Goal: Task Accomplishment & Management: Complete application form

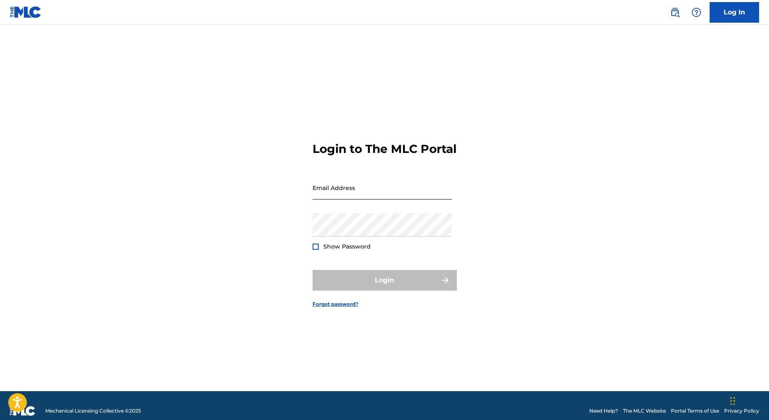
click at [356, 200] on input "Email Address" at bounding box center [382, 188] width 139 height 24
type input "[EMAIL_ADDRESS][DOMAIN_NAME]"
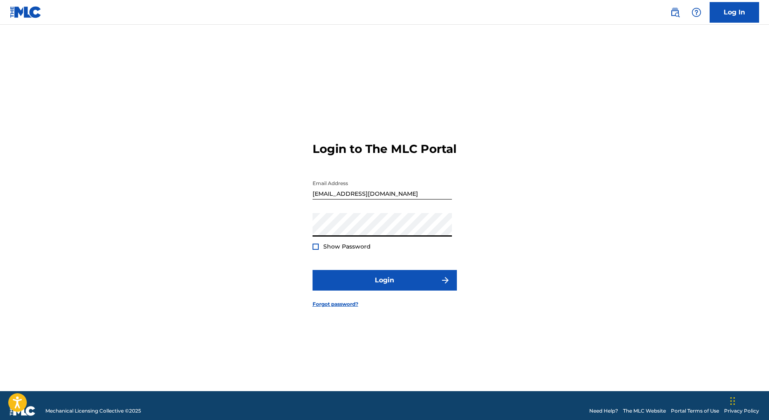
click at [316, 250] on div at bounding box center [316, 247] width 6 height 6
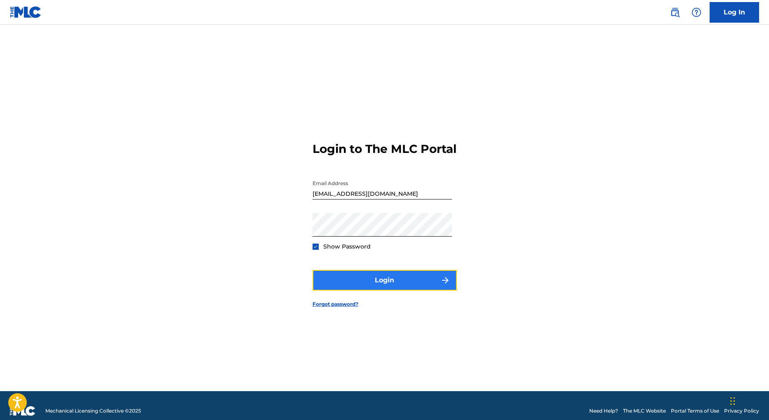
click at [383, 290] on button "Login" at bounding box center [385, 280] width 144 height 21
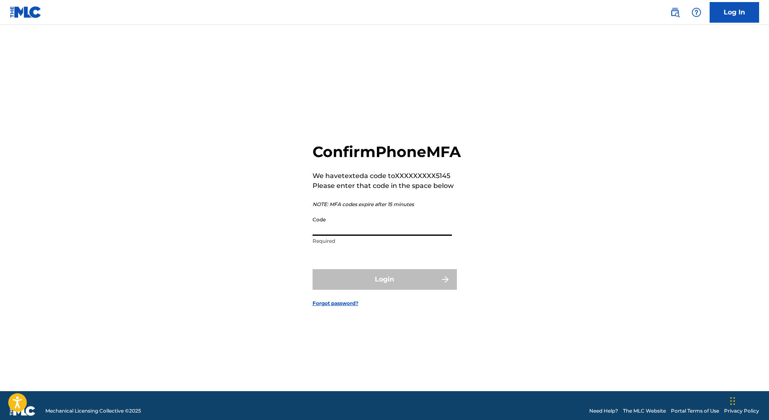
click at [370, 236] on input "Code" at bounding box center [382, 224] width 139 height 24
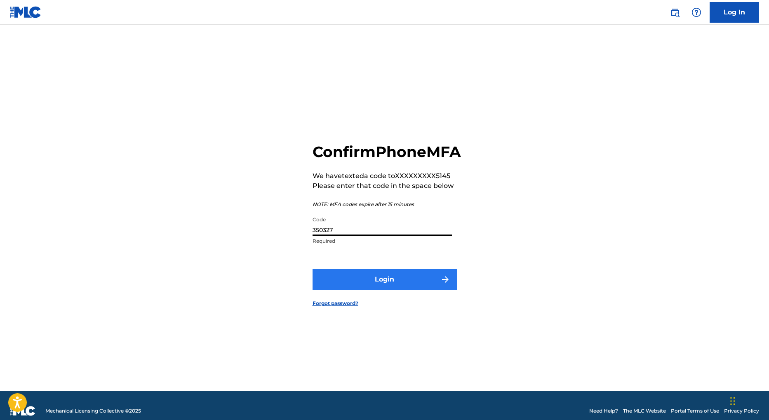
type input "350327"
click at [387, 290] on button "Login" at bounding box center [385, 279] width 144 height 21
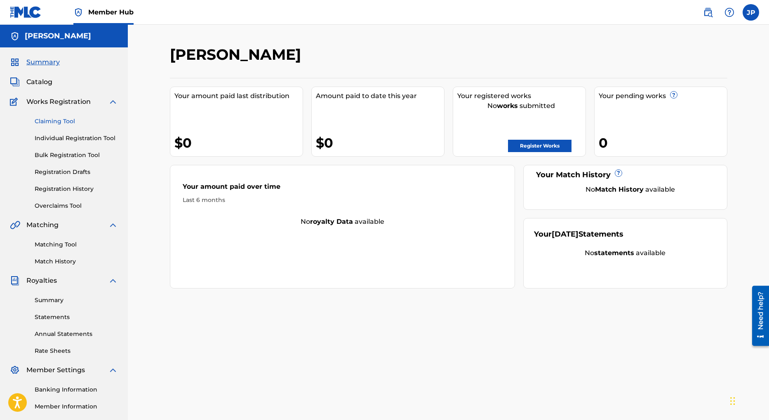
click at [64, 122] on link "Claiming Tool" at bounding box center [76, 121] width 83 height 9
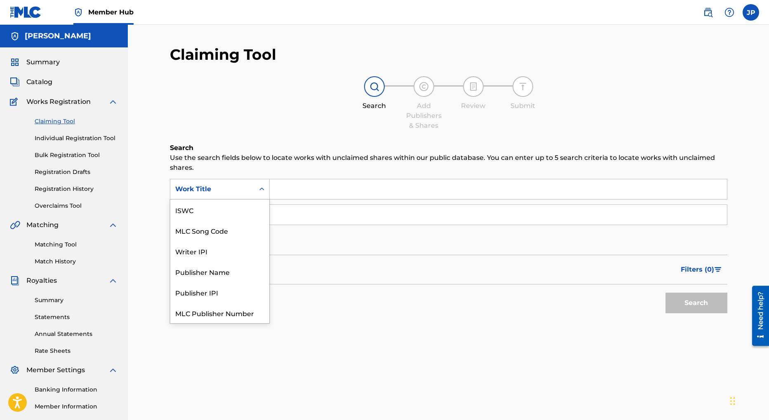
click at [264, 189] on icon "Search Form" at bounding box center [262, 189] width 8 height 8
click at [207, 314] on div "Work Title" at bounding box center [219, 313] width 99 height 21
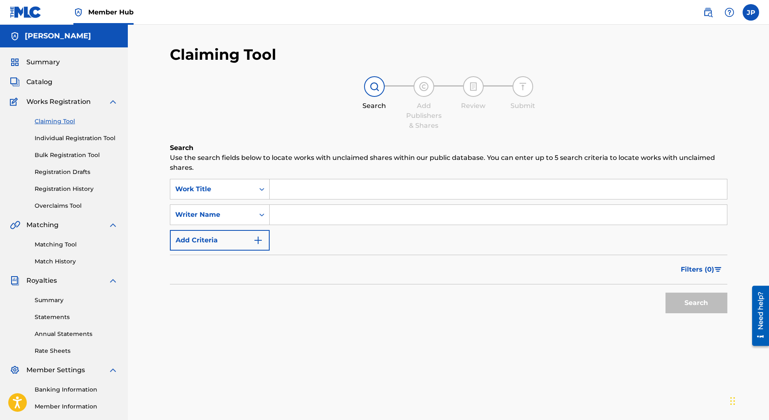
click at [314, 186] on input "Search Form" at bounding box center [499, 189] width 458 height 20
click at [289, 217] on input "Search Form" at bounding box center [499, 215] width 458 height 20
type input "Jason Penn"
click at [705, 303] on button "Search" at bounding box center [697, 303] width 62 height 21
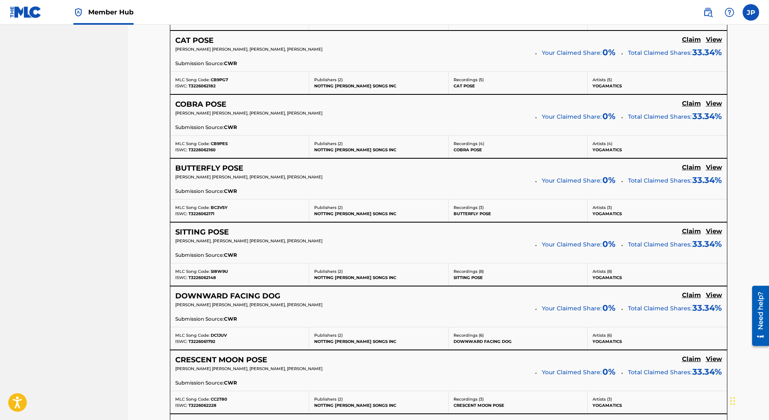
scroll to position [626, 0]
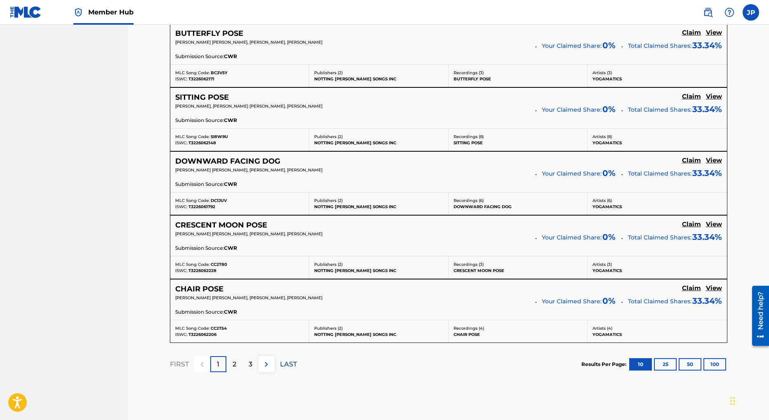
click at [288, 365] on p "LAST" at bounding box center [288, 365] width 17 height 10
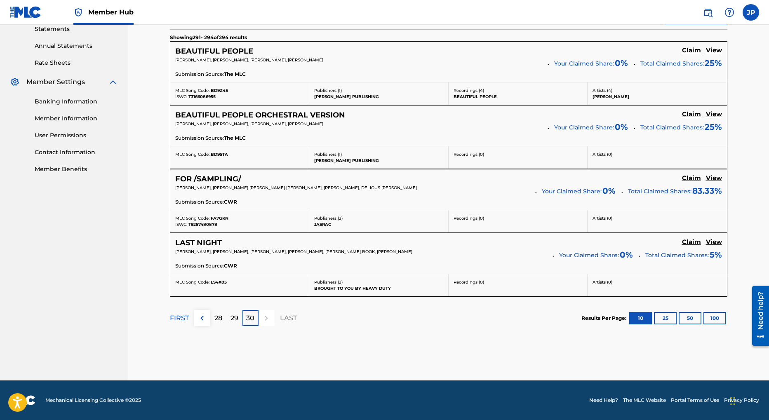
scroll to position [0, 0]
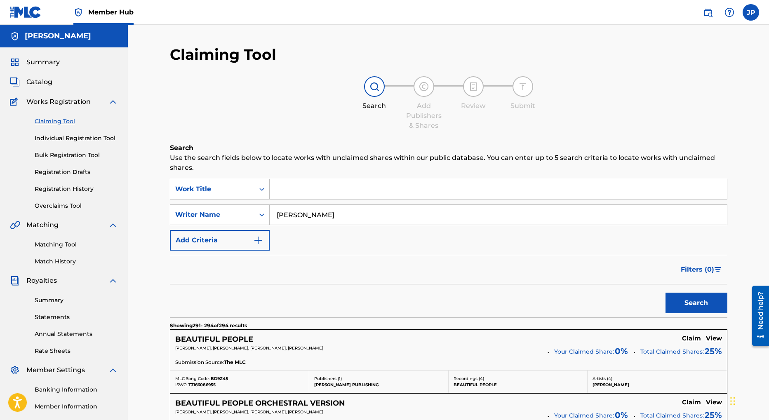
click at [313, 220] on input "Jason Penn" at bounding box center [499, 215] width 458 height 20
click at [101, 136] on link "Individual Registration Tool" at bounding box center [76, 138] width 83 height 9
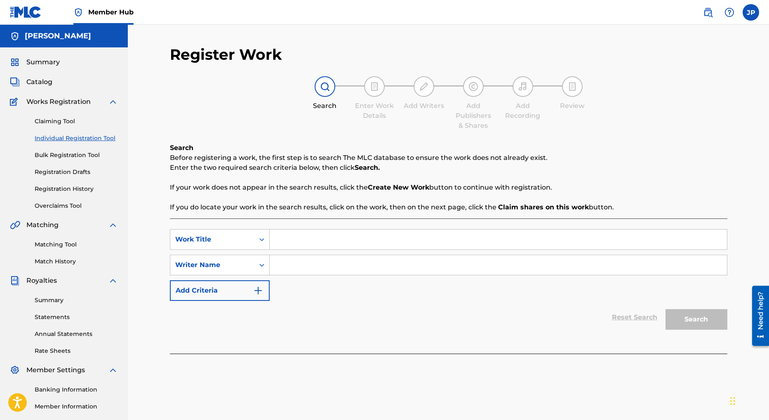
click at [318, 245] on input "Search Form" at bounding box center [499, 240] width 458 height 20
click at [321, 243] on input "Search Form" at bounding box center [499, 240] width 458 height 20
type input "Alto Work Out"
click at [316, 264] on input "Search Form" at bounding box center [499, 265] width 458 height 20
type input "Jason Penn"
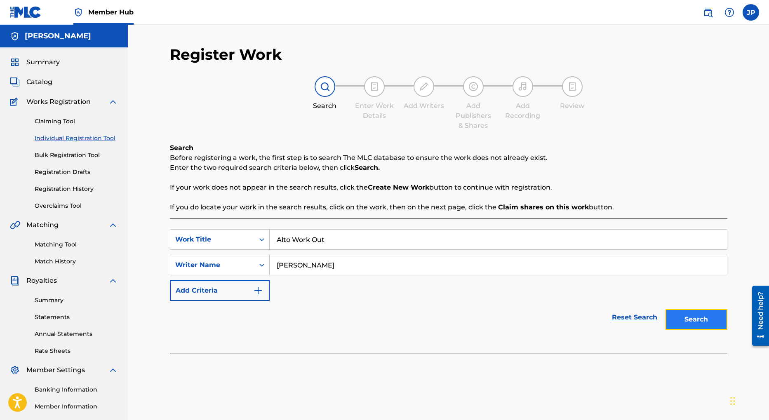
click at [692, 323] on button "Search" at bounding box center [697, 319] width 62 height 21
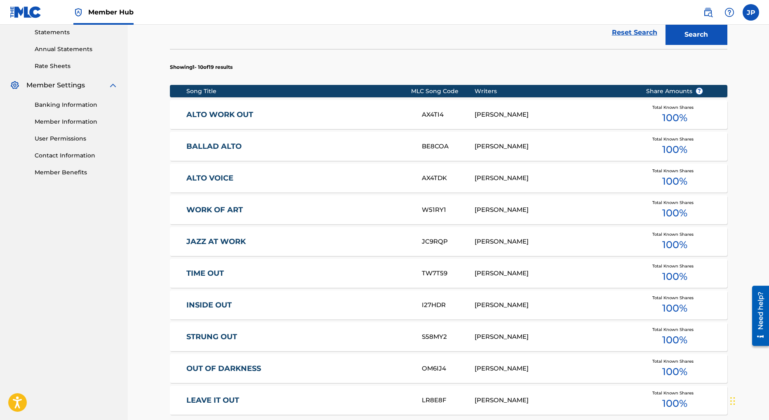
scroll to position [333, 0]
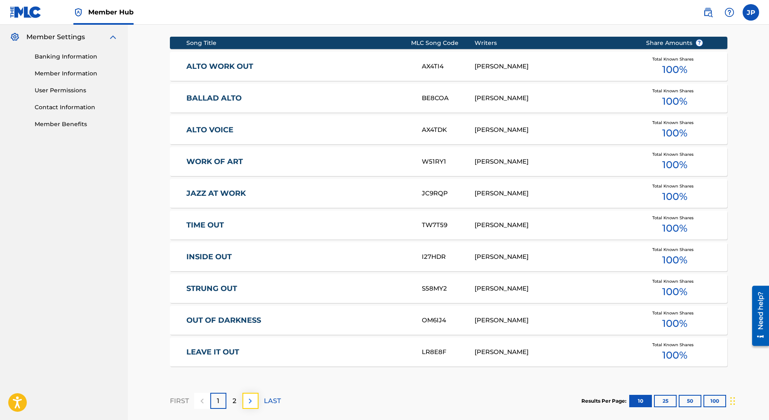
click at [252, 400] on img at bounding box center [250, 401] width 10 height 10
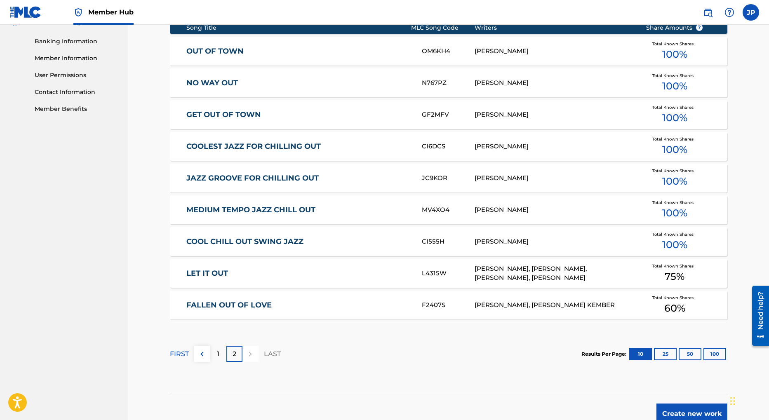
scroll to position [355, 0]
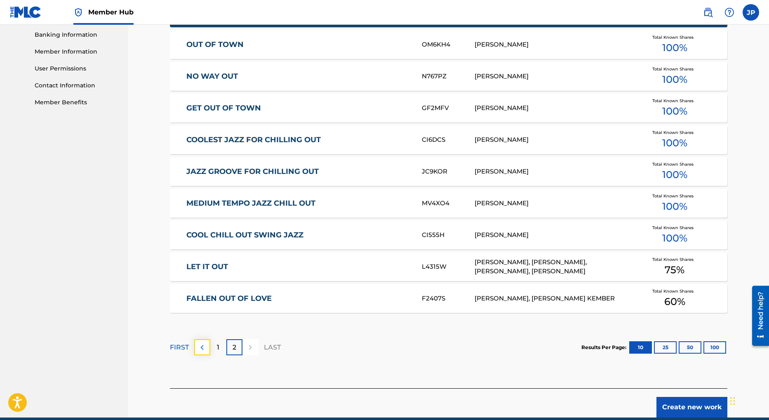
click at [202, 349] on img at bounding box center [202, 348] width 10 height 10
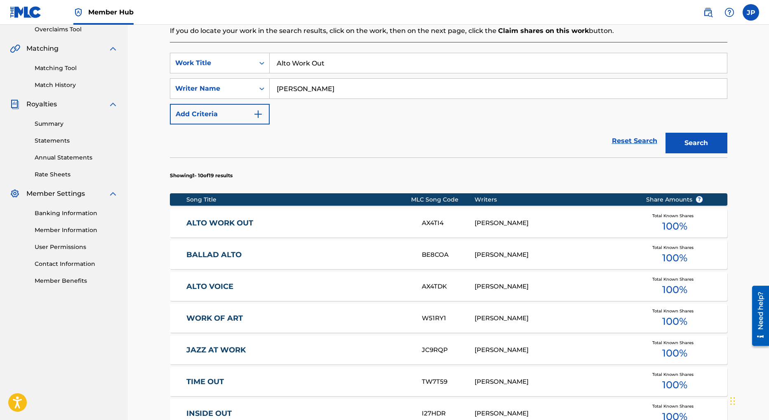
scroll to position [204, 0]
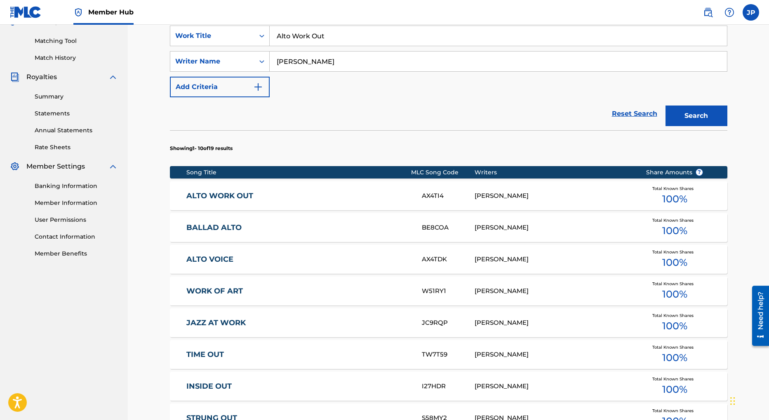
click at [303, 195] on link "ALTO WORK OUT" at bounding box center [298, 195] width 224 height 9
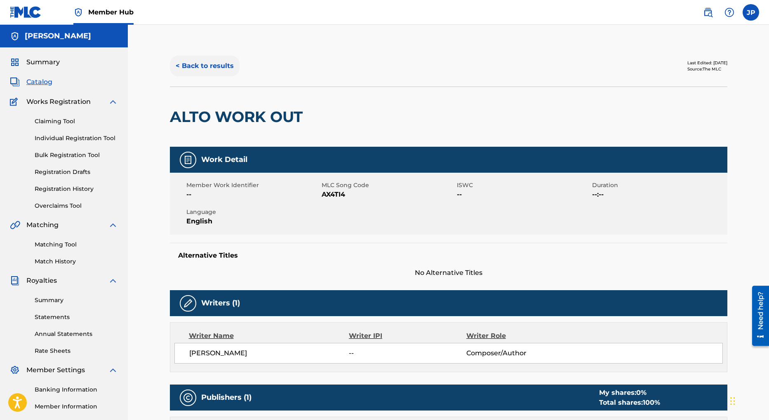
click at [186, 67] on button "< Back to results" at bounding box center [205, 66] width 70 height 21
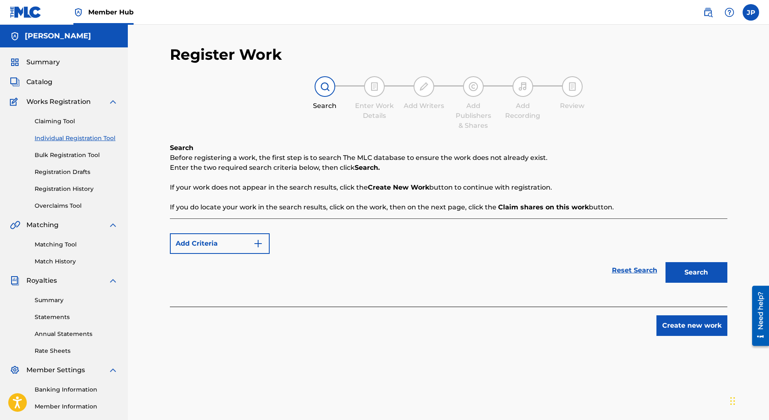
scroll to position [91, 0]
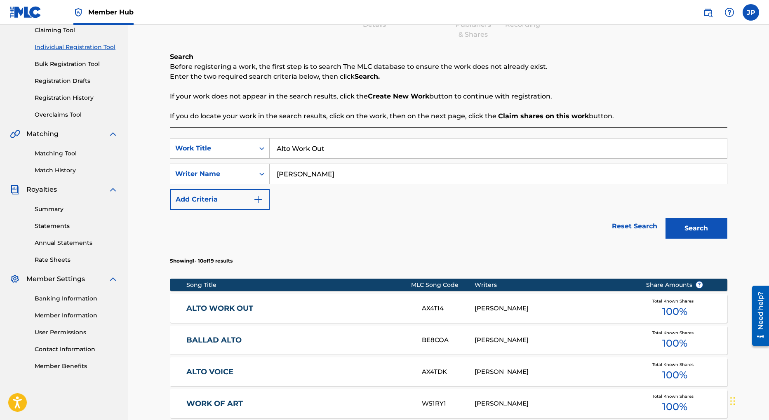
click at [332, 151] on input "Alto Work Out" at bounding box center [499, 149] width 458 height 20
type input "Amorous Intentions"
drag, startPoint x: 702, startPoint y: 227, endPoint x: 576, endPoint y: 203, distance: 128.8
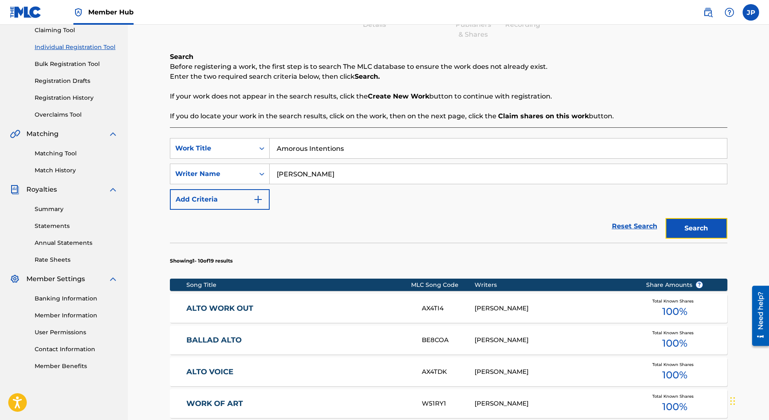
click at [702, 227] on button "Search" at bounding box center [697, 228] width 62 height 21
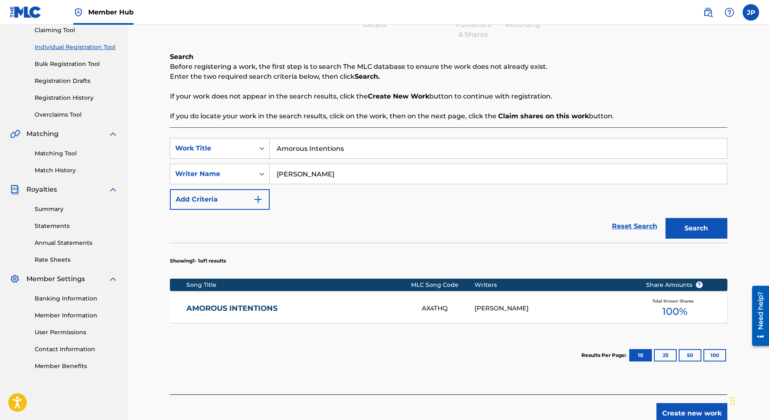
scroll to position [120, 0]
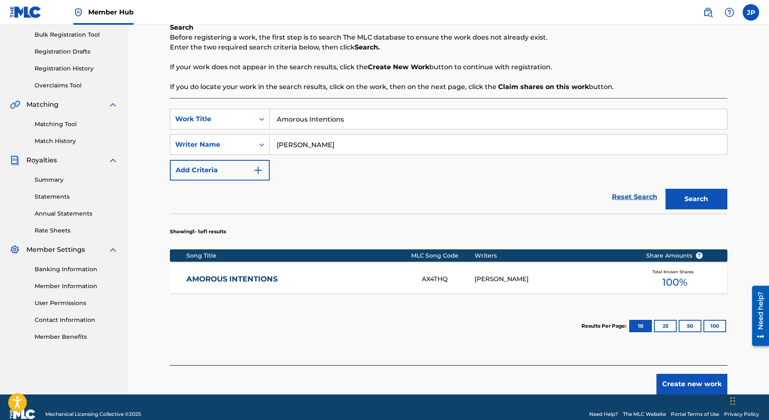
click at [490, 279] on div "[PERSON_NAME]" at bounding box center [554, 279] width 159 height 9
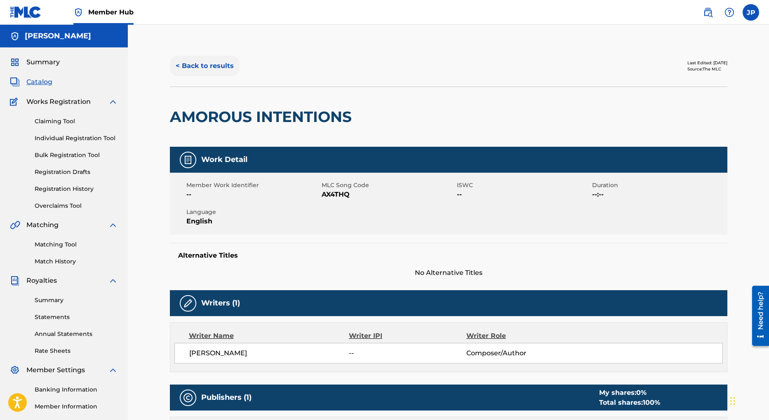
click at [202, 66] on button "< Back to results" at bounding box center [205, 66] width 70 height 21
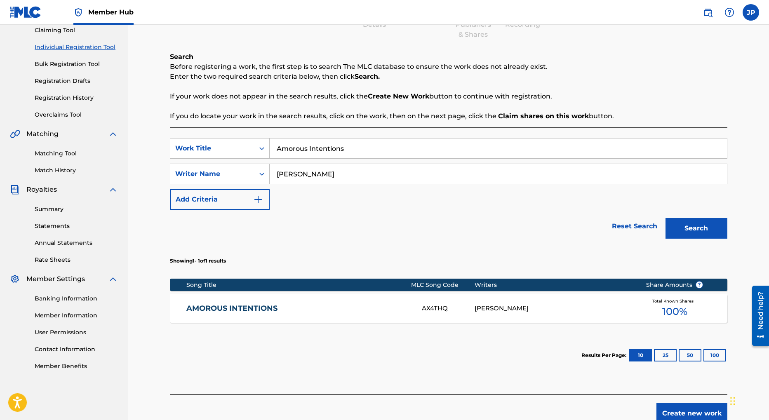
click at [325, 147] on input "Amorous Intentions" at bounding box center [499, 149] width 458 height 20
click at [325, 148] on input "Amorous Intentions" at bounding box center [499, 149] width 458 height 20
paste input "NIMAL MAGNETISM"
type input "ANIMAL MAGNETISM"
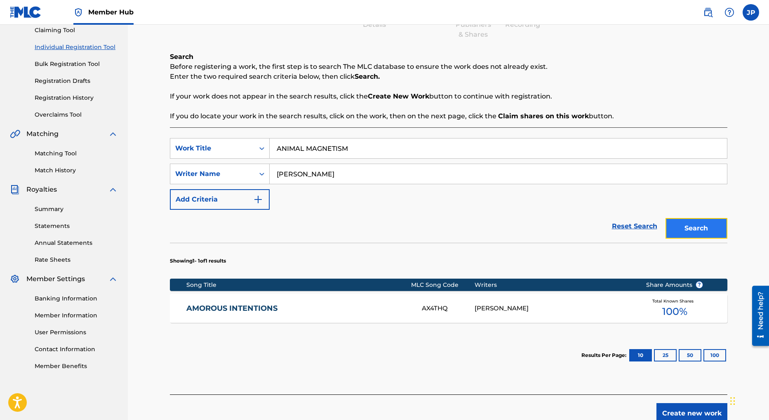
click at [697, 229] on button "Search" at bounding box center [697, 228] width 62 height 21
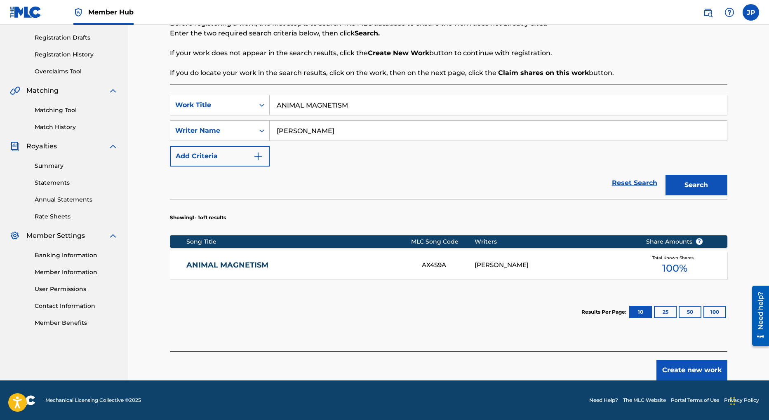
click at [512, 268] on div "[PERSON_NAME]" at bounding box center [554, 265] width 159 height 9
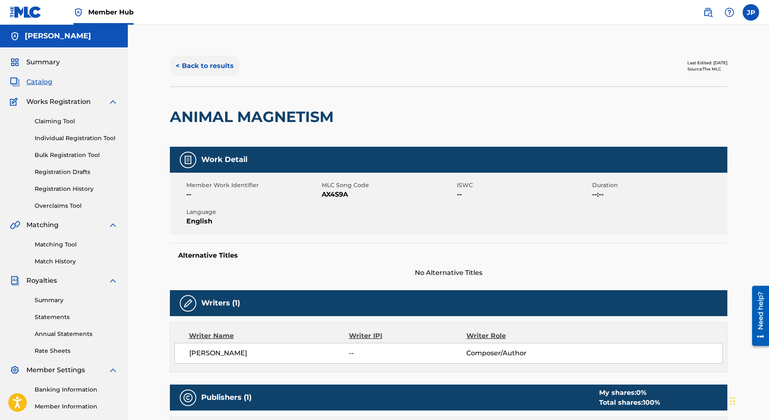
click at [216, 67] on button "< Back to results" at bounding box center [205, 66] width 70 height 21
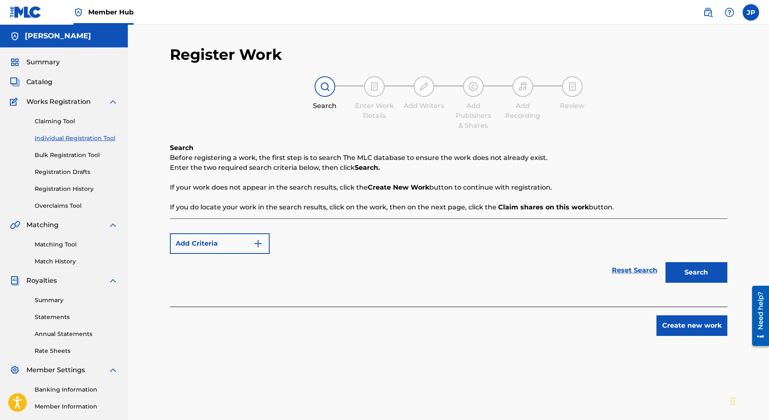
scroll to position [91, 0]
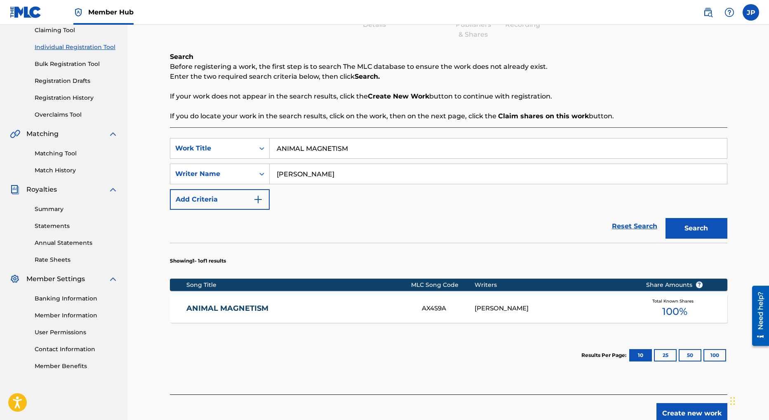
click at [306, 147] on input "ANIMAL MAGNETISM" at bounding box center [499, 149] width 458 height 20
type input "business as usual"
click at [694, 229] on button "Search" at bounding box center [697, 228] width 62 height 21
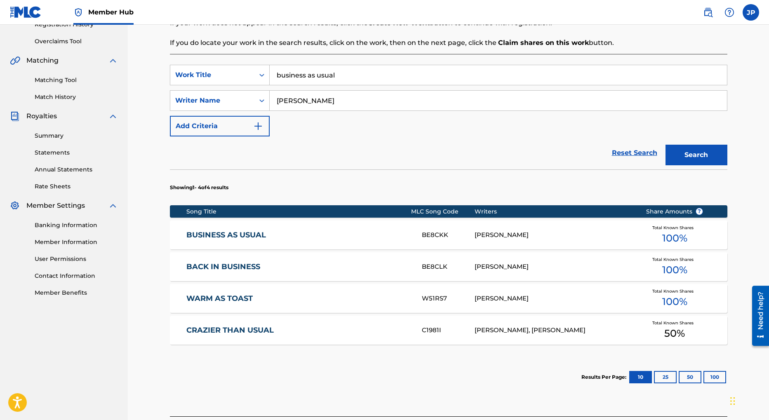
scroll to position [166, 0]
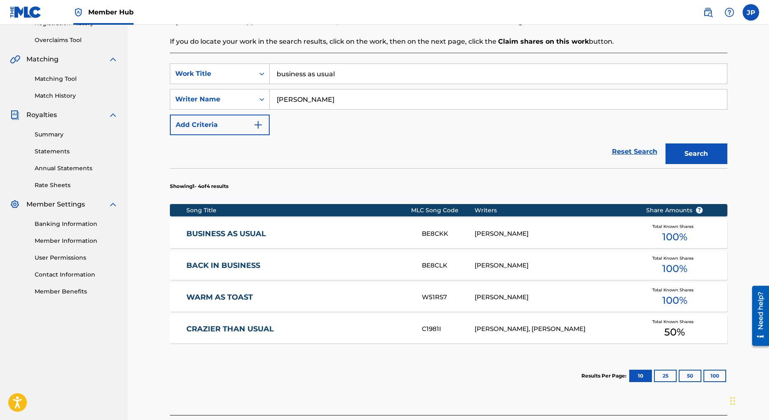
click at [492, 236] on div "JASON PENN" at bounding box center [554, 233] width 159 height 9
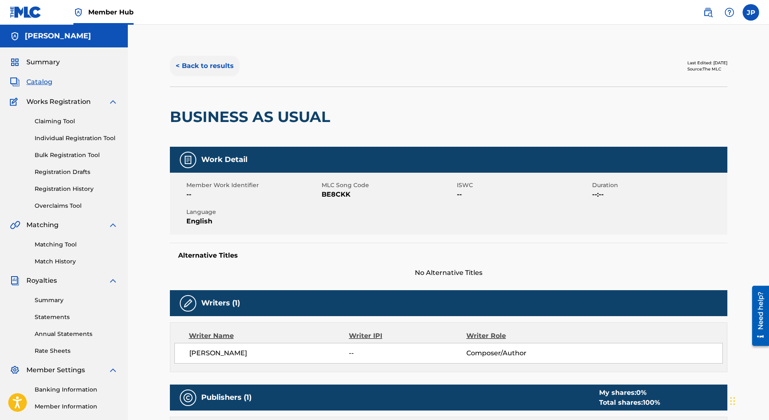
click at [208, 66] on button "< Back to results" at bounding box center [205, 66] width 70 height 21
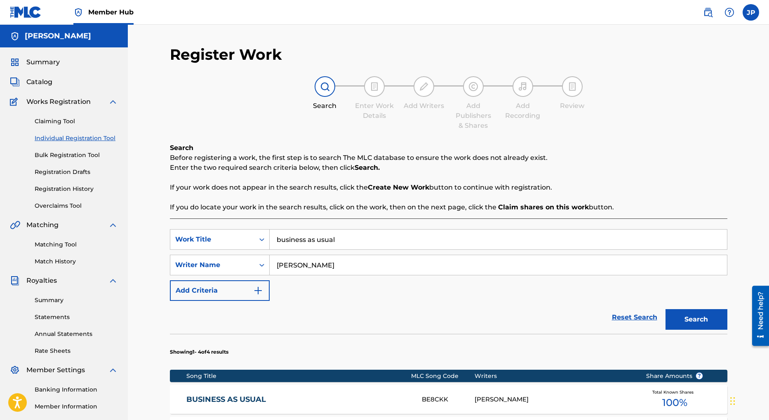
scroll to position [91, 0]
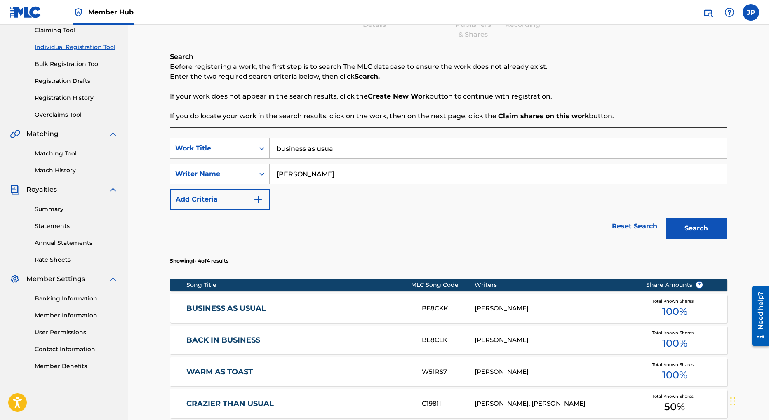
click at [299, 150] on input "business as usual" at bounding box center [499, 149] width 458 height 20
type input "Eyewitness"
click at [694, 234] on button "Search" at bounding box center [697, 228] width 62 height 21
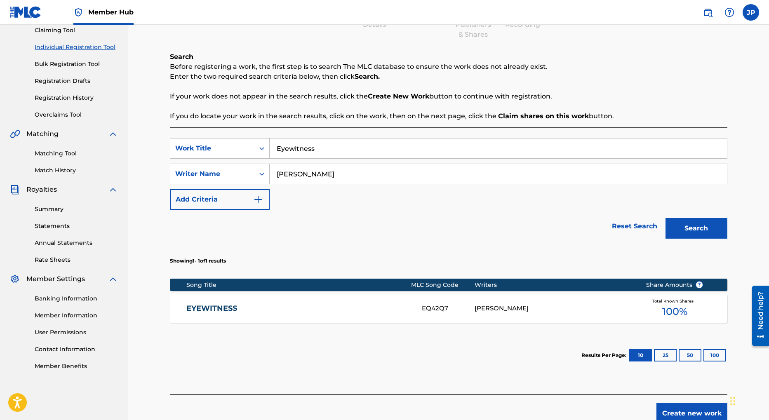
scroll to position [130, 0]
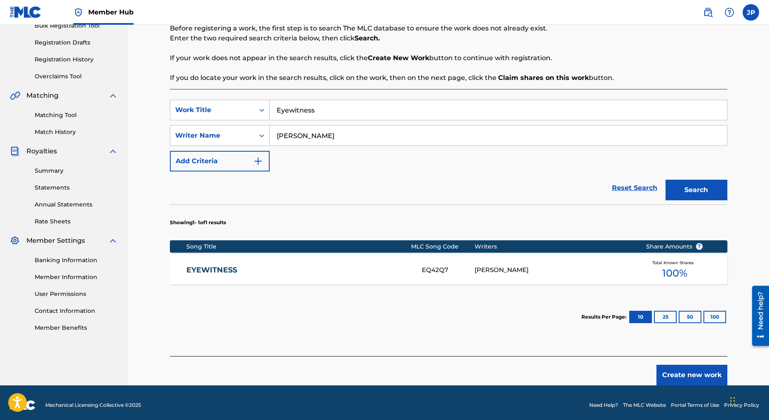
click at [510, 271] on div "JASON PENN" at bounding box center [554, 270] width 159 height 9
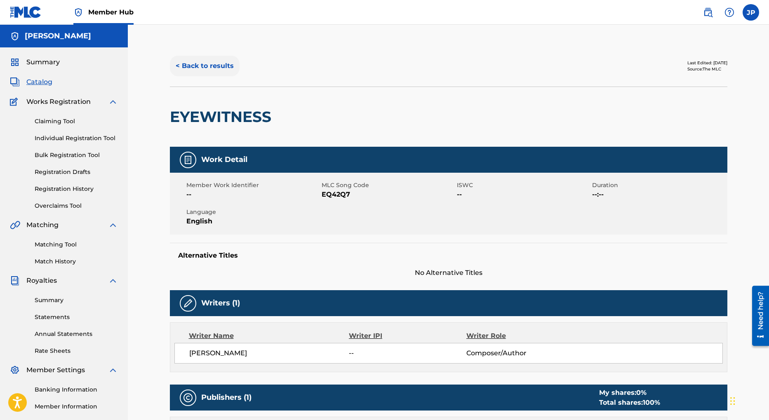
click at [190, 66] on button "< Back to results" at bounding box center [205, 66] width 70 height 21
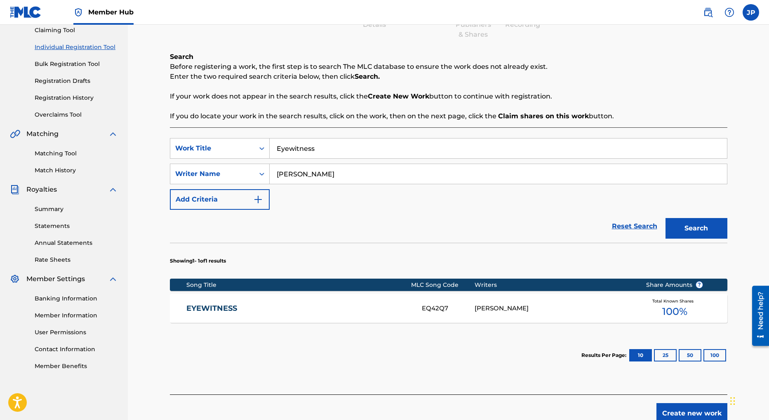
click at [281, 151] on input "Eyewitness" at bounding box center [499, 149] width 458 height 20
type input "hypnotising"
click at [702, 227] on button "Search" at bounding box center [697, 228] width 62 height 21
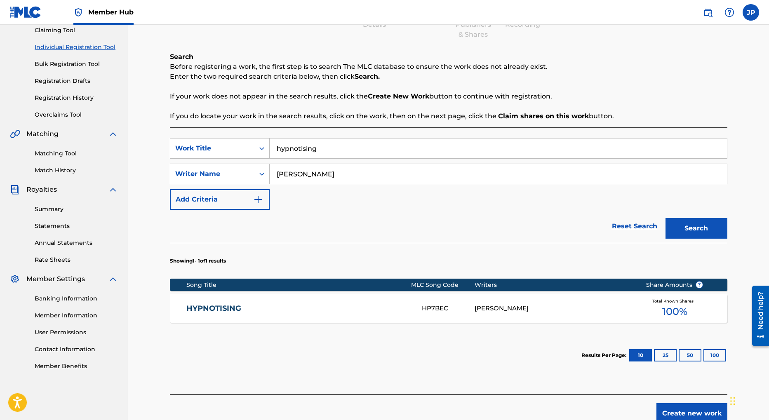
scroll to position [118, 0]
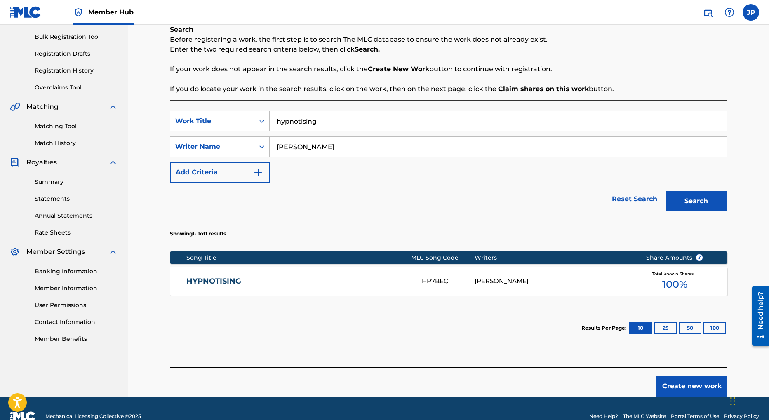
click at [486, 281] on div "JASON PENN" at bounding box center [554, 281] width 159 height 9
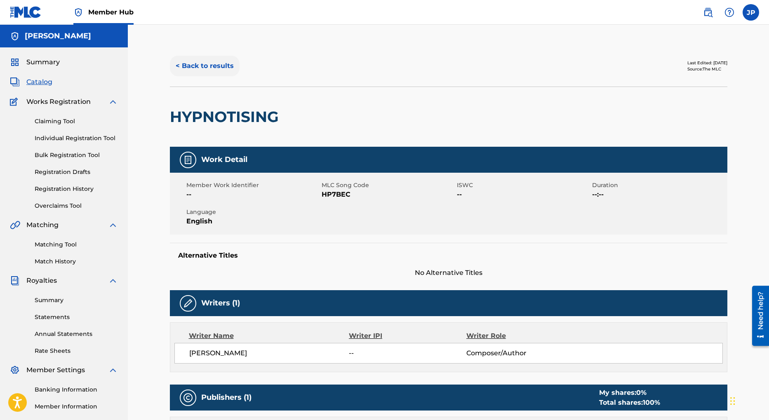
click at [223, 66] on button "< Back to results" at bounding box center [205, 66] width 70 height 21
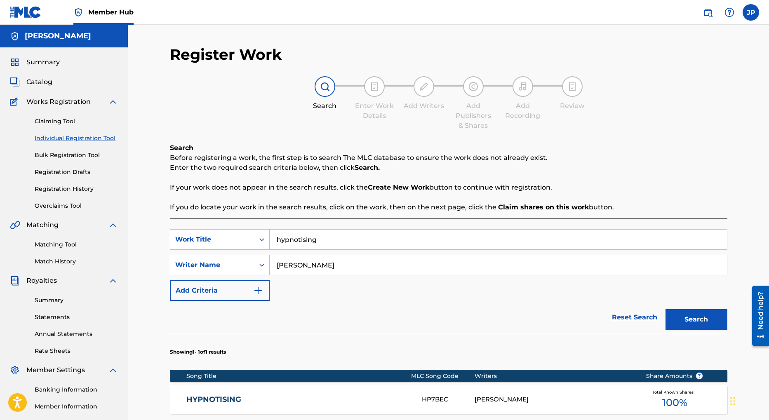
scroll to position [91, 0]
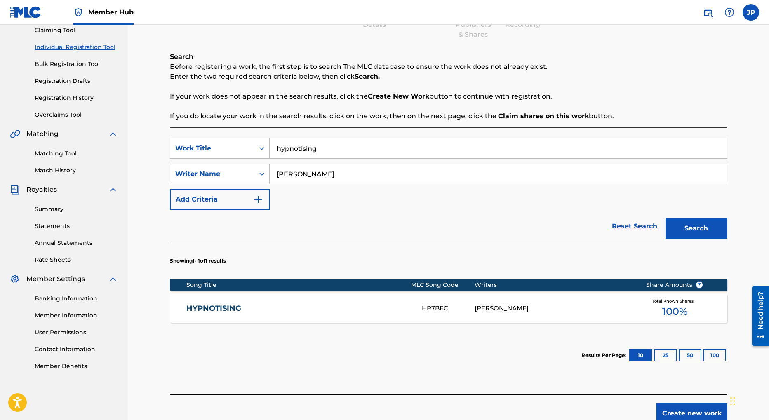
click at [293, 150] on input "hypnotising" at bounding box center [499, 149] width 458 height 20
click at [719, 230] on button "Search" at bounding box center [697, 228] width 62 height 21
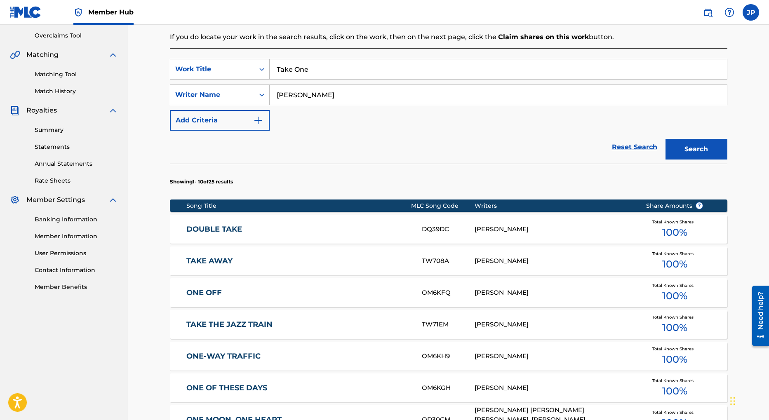
scroll to position [0, 0]
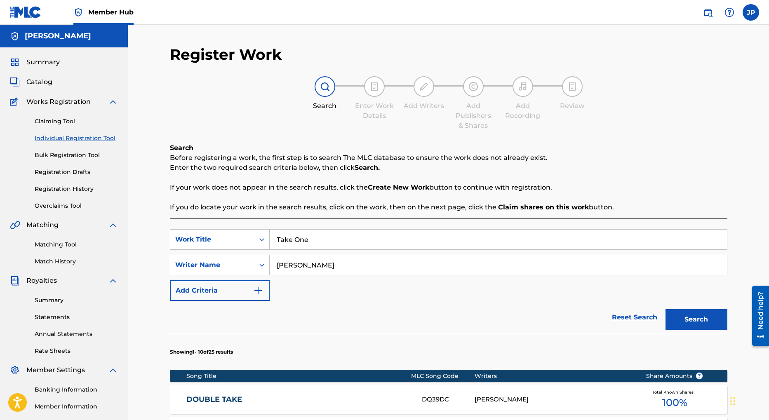
click at [306, 241] on input "Take One" at bounding box center [499, 240] width 458 height 20
type input "Dancing Mood"
click at [699, 322] on button "Search" at bounding box center [697, 319] width 62 height 21
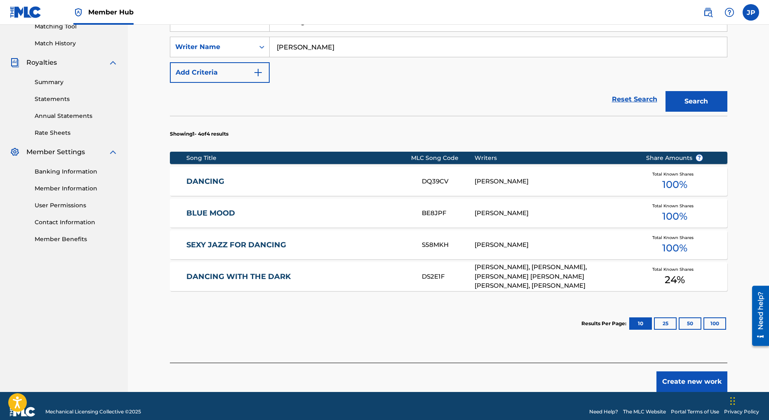
scroll to position [230, 0]
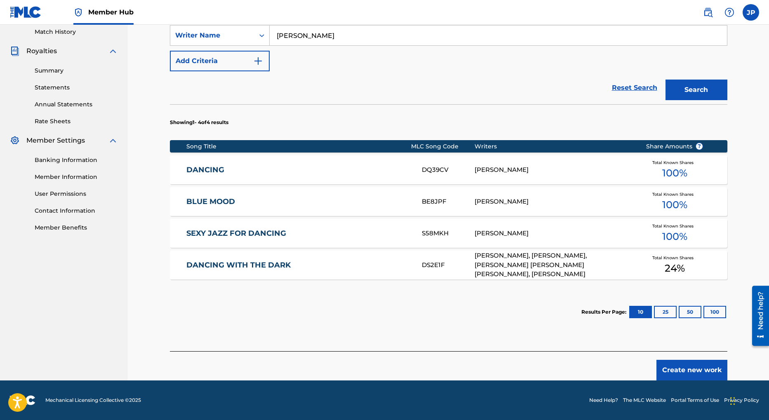
click at [495, 232] on div "JASON PENN" at bounding box center [554, 233] width 159 height 9
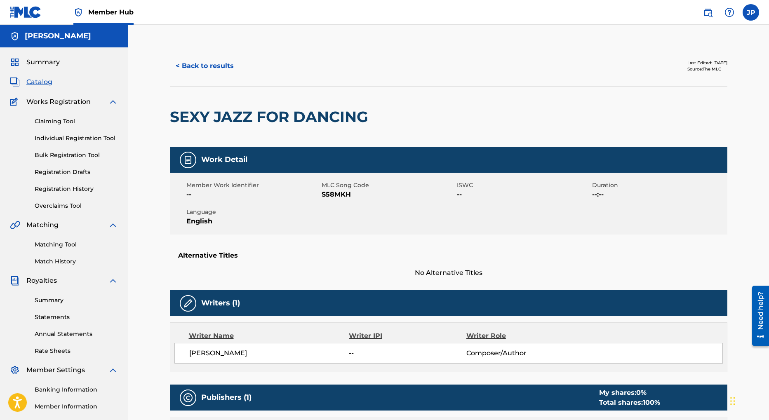
click at [482, 51] on div "< Back to results Last Edited: November 05, 2024 Source: The MLC" at bounding box center [449, 65] width 558 height 41
click at [208, 66] on button "< Back to results" at bounding box center [205, 66] width 70 height 21
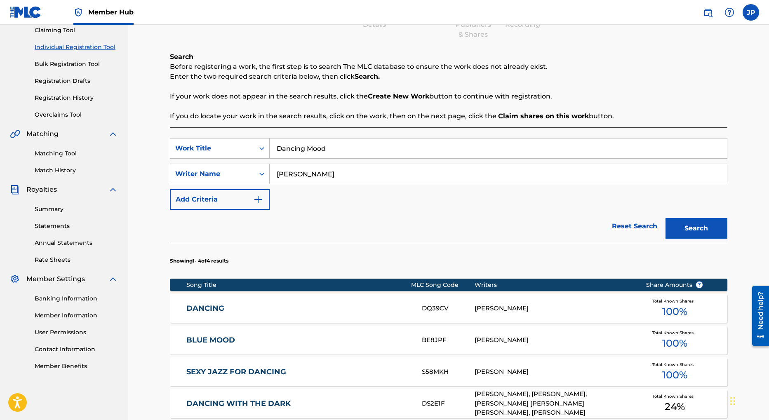
click at [322, 150] on input "Dancing Mood" at bounding box center [499, 149] width 458 height 20
click at [321, 150] on input "Dancing Mood" at bounding box center [499, 149] width 458 height 20
type input "faux leather"
click at [699, 229] on button "Search" at bounding box center [697, 228] width 62 height 21
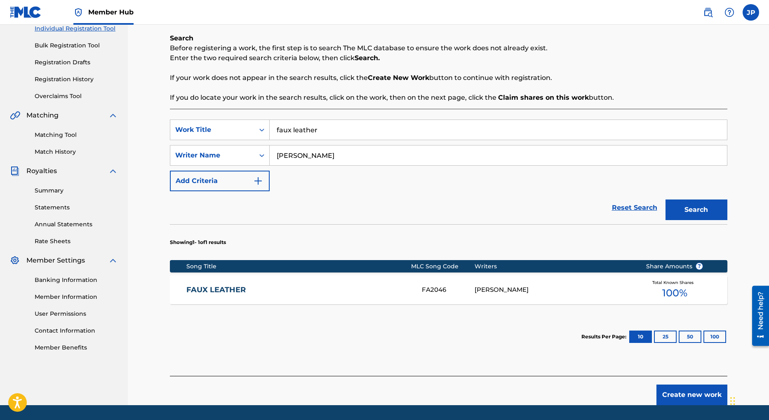
scroll to position [124, 0]
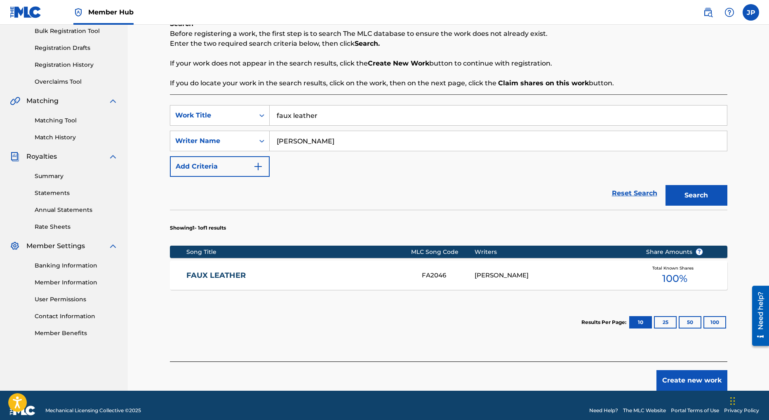
click at [486, 276] on div "JASON PENN" at bounding box center [554, 275] width 159 height 9
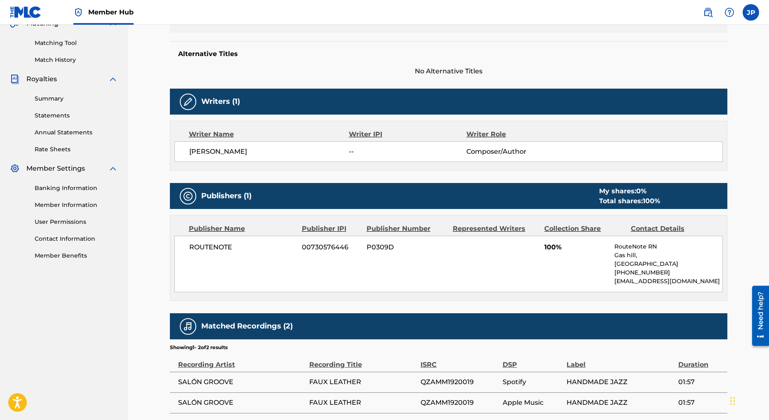
scroll to position [267, 0]
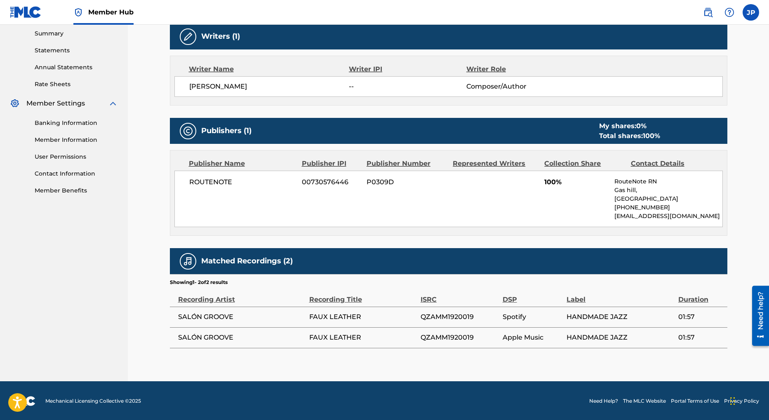
click at [438, 316] on span "QZAMM1920019" at bounding box center [460, 317] width 78 height 10
click at [684, 317] on span "01:57" at bounding box center [701, 317] width 45 height 10
click at [189, 321] on span "SALÓN GROOVE" at bounding box center [241, 317] width 127 height 10
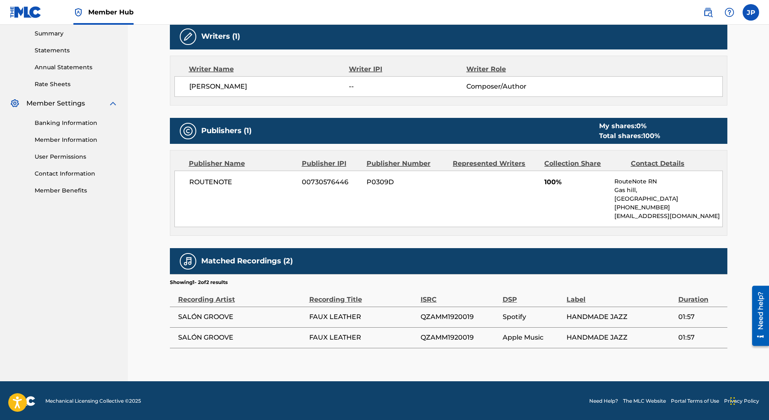
click at [369, 339] on span "FAUX LEATHER" at bounding box center [362, 338] width 107 height 10
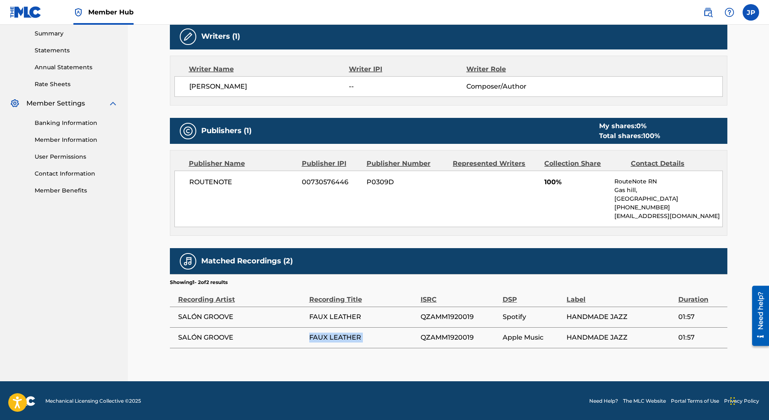
click at [369, 339] on span "FAUX LEATHER" at bounding box center [362, 338] width 107 height 10
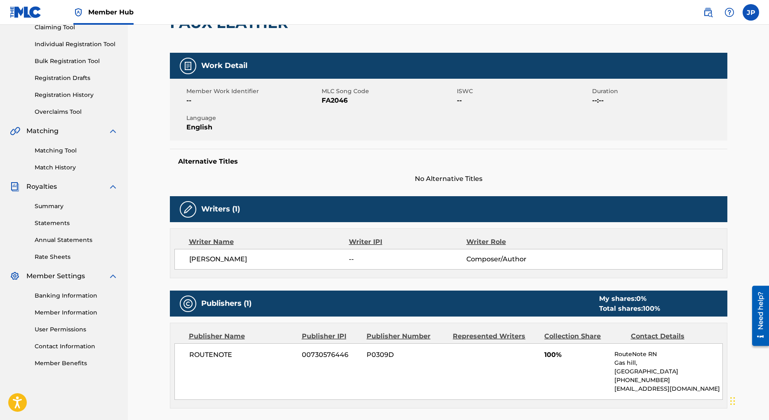
scroll to position [22, 0]
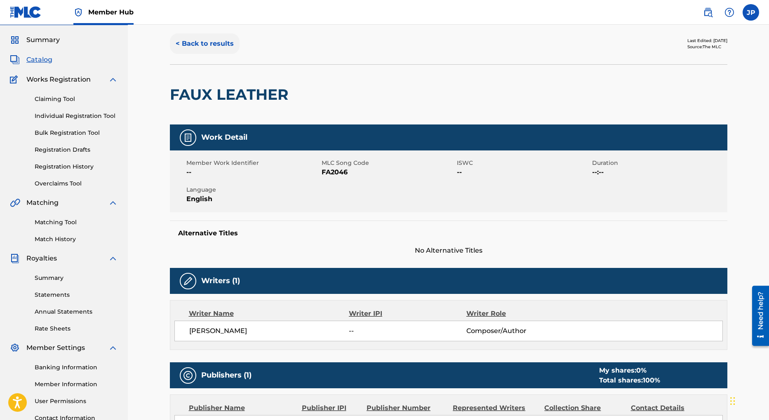
click at [189, 46] on button "< Back to results" at bounding box center [205, 43] width 70 height 21
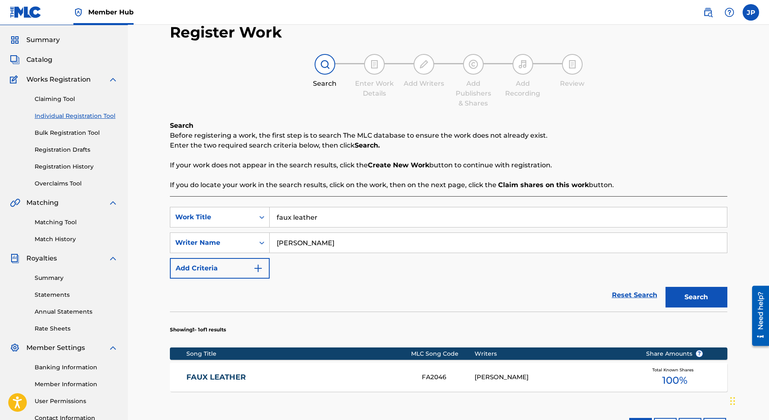
scroll to position [91, 0]
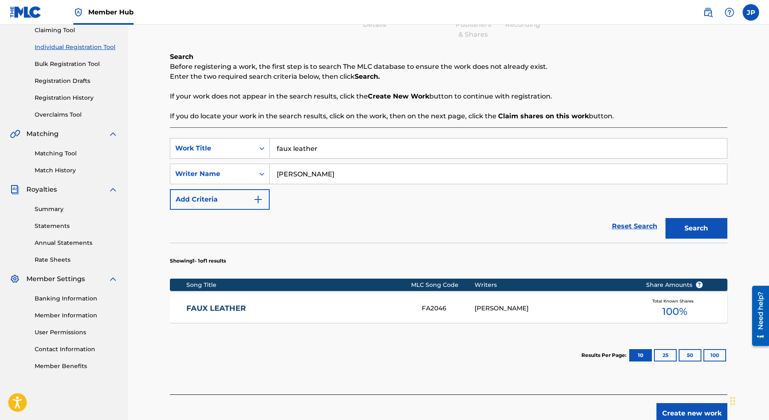
click at [294, 151] on input "faux leather" at bounding box center [499, 149] width 458 height 20
type input "metropolis"
click at [698, 227] on button "Search" at bounding box center [697, 228] width 62 height 21
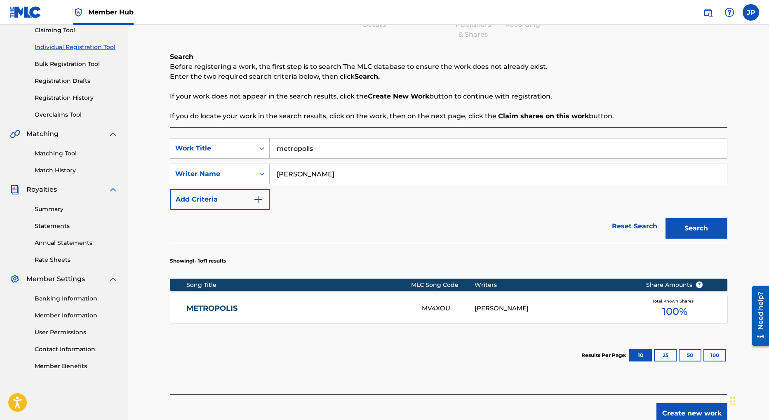
click at [504, 309] on div "JASON PENN" at bounding box center [554, 308] width 159 height 9
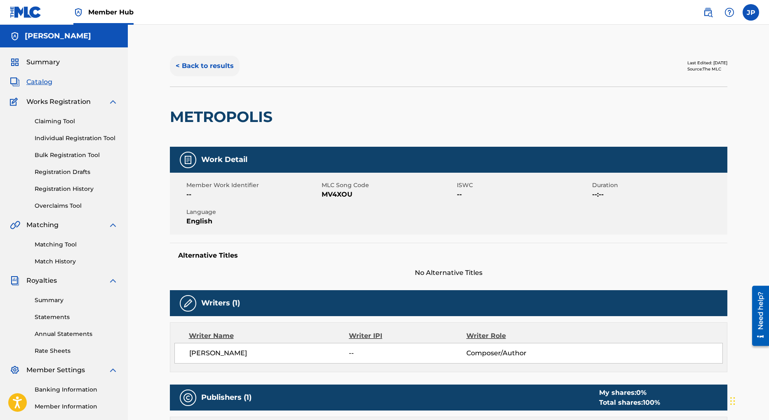
click at [205, 70] on button "< Back to results" at bounding box center [205, 66] width 70 height 21
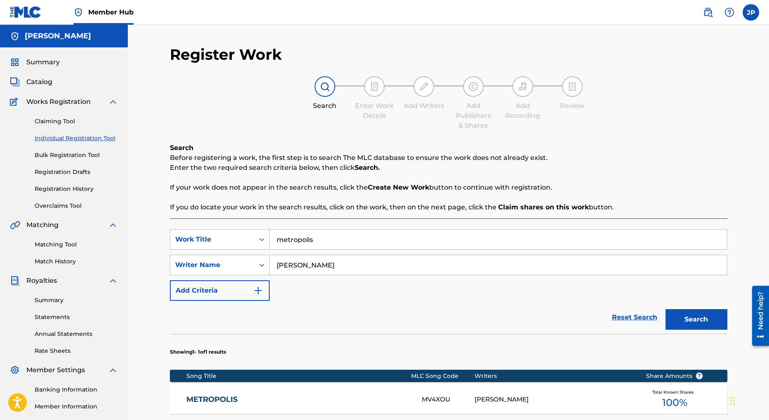
scroll to position [91, 0]
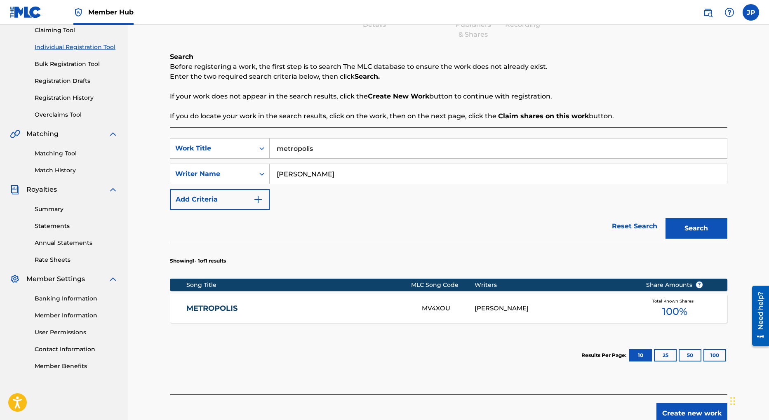
click at [307, 148] on input "metropolis" at bounding box center [499, 149] width 458 height 20
click at [305, 149] on input "metropolis" at bounding box center [499, 149] width 458 height 20
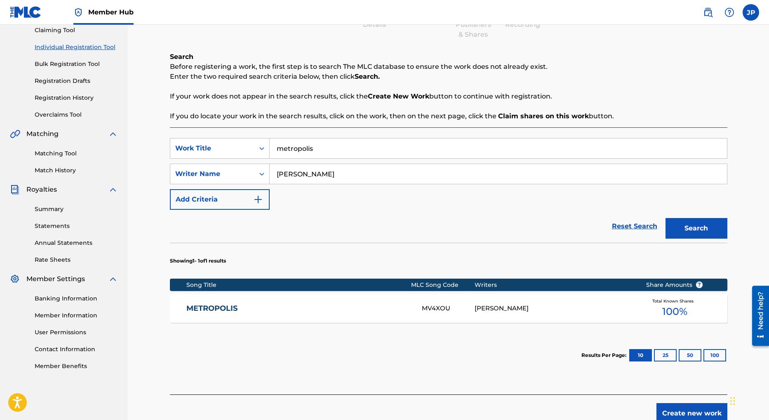
click at [305, 149] on input "metropolis" at bounding box center [499, 149] width 458 height 20
type input "more or less"
click at [678, 229] on button "Search" at bounding box center [697, 228] width 62 height 21
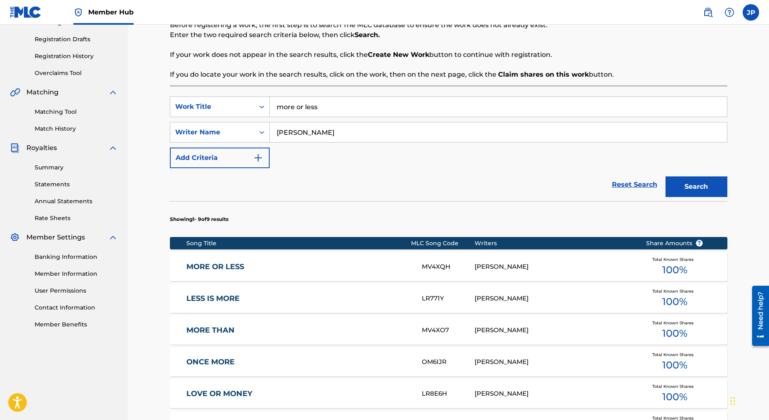
scroll to position [183, 0]
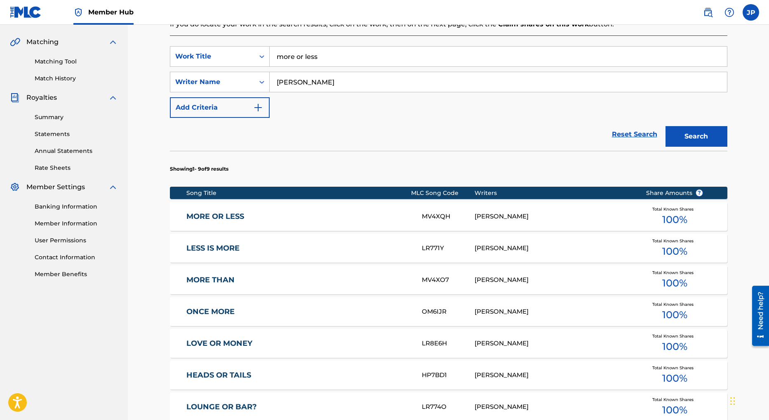
click at [492, 214] on div "JASON PENN" at bounding box center [554, 216] width 159 height 9
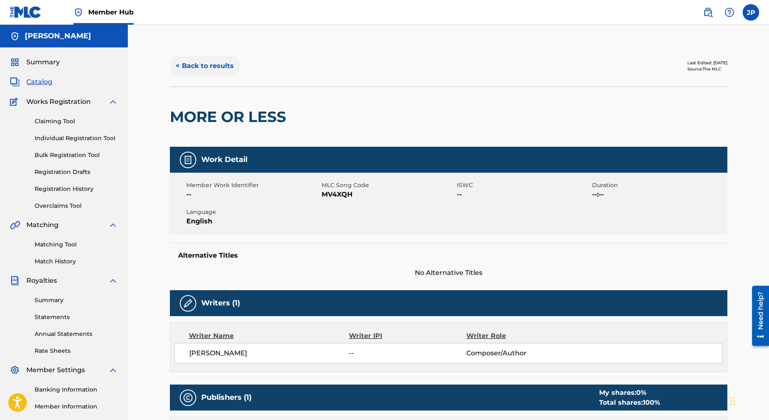
click at [193, 67] on button "< Back to results" at bounding box center [205, 66] width 70 height 21
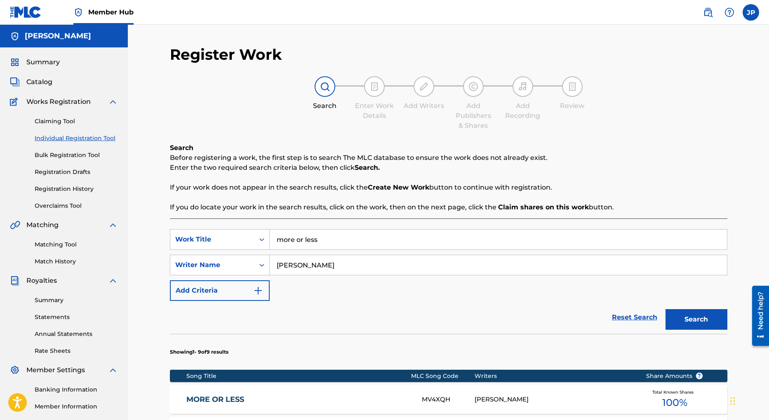
scroll to position [91, 0]
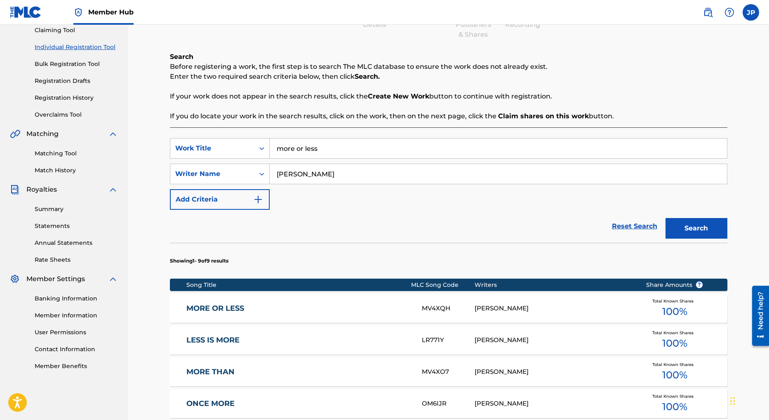
click at [314, 153] on input "more or less" at bounding box center [499, 149] width 458 height 20
click at [313, 153] on input "more or less" at bounding box center [499, 149] width 458 height 20
click at [311, 151] on input "more or less" at bounding box center [499, 149] width 458 height 20
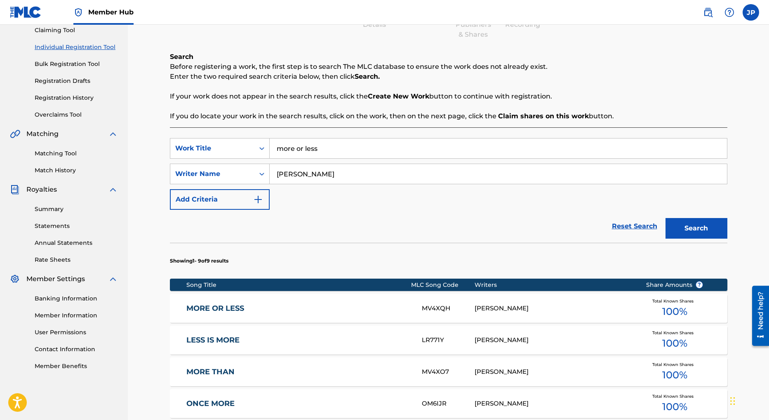
click at [311, 151] on input "more or less" at bounding box center [499, 149] width 458 height 20
type input "love or money"
click at [704, 230] on button "Search" at bounding box center [697, 228] width 62 height 21
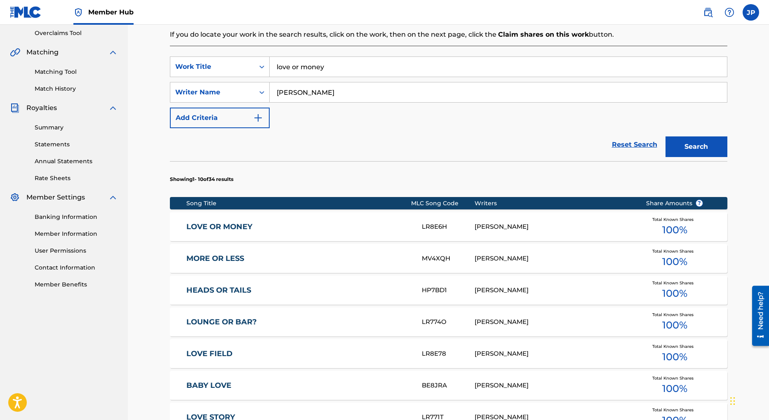
scroll to position [209, 0]
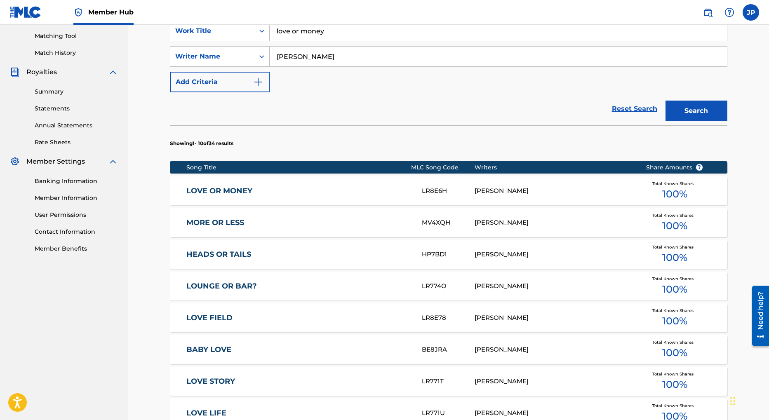
click at [677, 191] on span "100 %" at bounding box center [675, 194] width 25 height 15
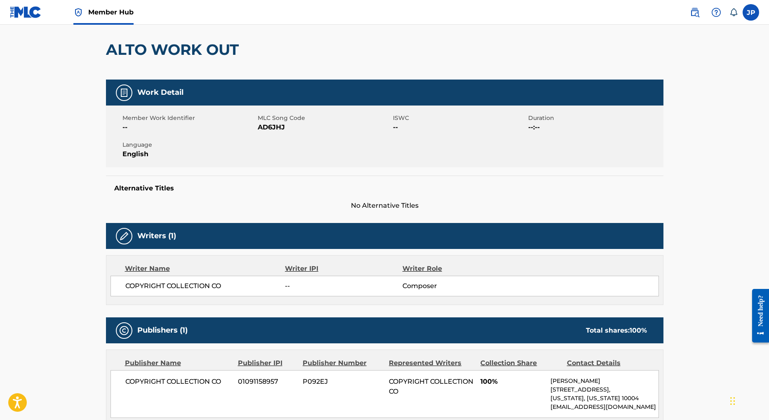
scroll to position [73, 0]
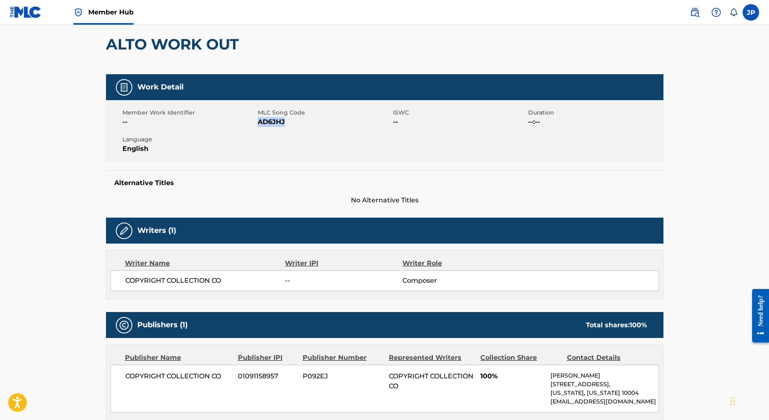
drag, startPoint x: 259, startPoint y: 122, endPoint x: 286, endPoint y: 119, distance: 26.9
click at [286, 119] on span "AD6JHJ" at bounding box center [324, 122] width 133 height 10
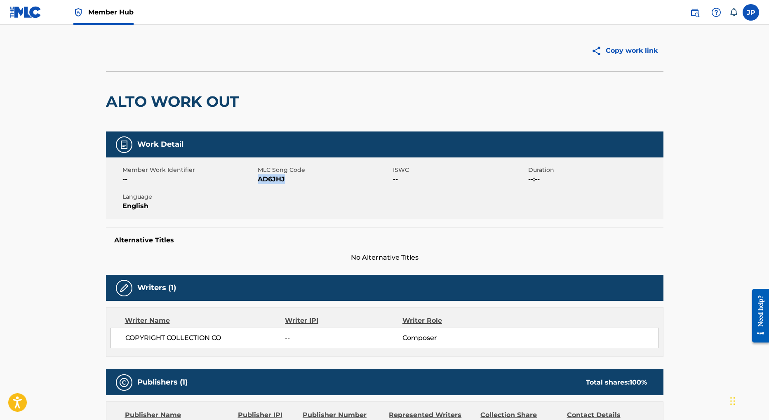
scroll to position [0, 0]
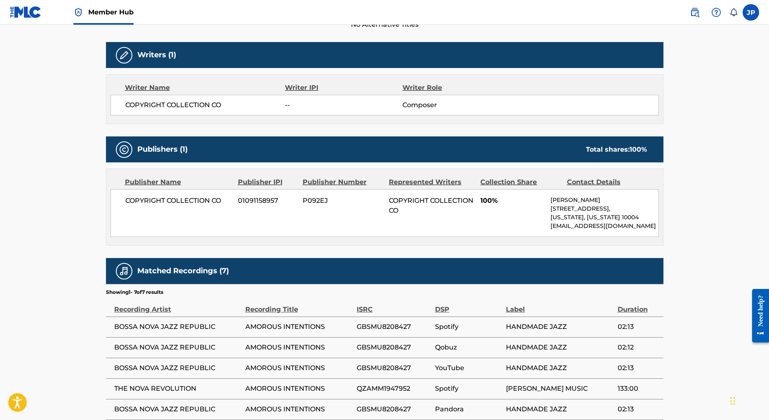
scroll to position [245, 0]
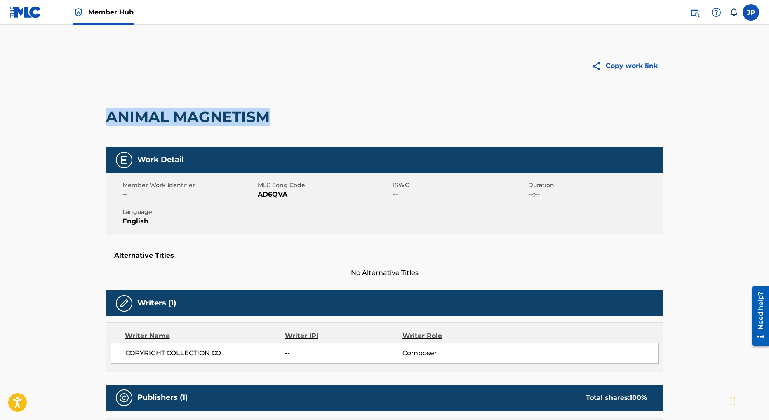
drag, startPoint x: 107, startPoint y: 118, endPoint x: 318, endPoint y: 120, distance: 210.4
click at [317, 120] on div "ANIMAL MAGNETISM" at bounding box center [385, 117] width 558 height 60
copy h2 "ANIMAL MAGNETISM"
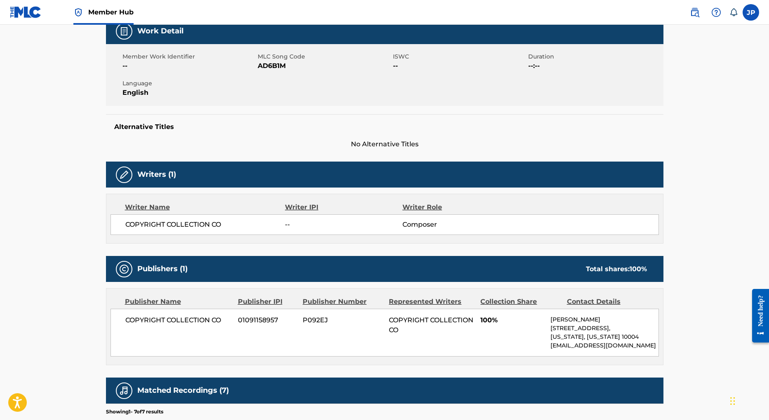
scroll to position [148, 0]
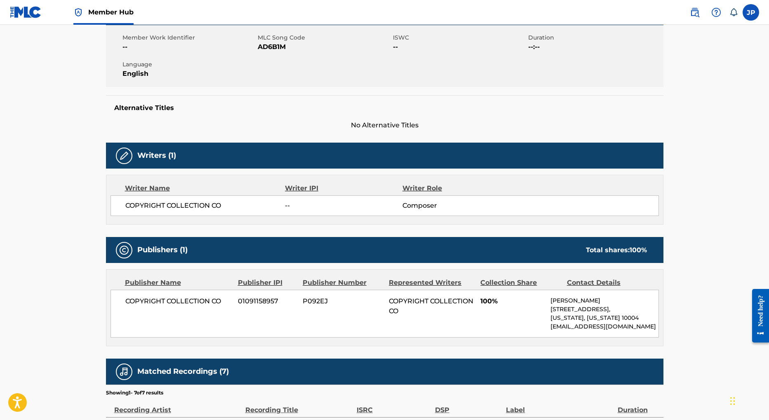
drag, startPoint x: 550, startPoint y: 300, endPoint x: 578, endPoint y: 337, distance: 46.0
click at [578, 337] on div "COPYRIGHT COLLECTION CO 01091158957 P092EJ COPYRIGHT COLLECTION CO 100% Don Nix…" at bounding box center [385, 314] width 549 height 48
copy div "Don Nixon 42 Broadway, Unit 12-453, New York, New York 10004 maidenlanemusiccom…"
click at [706, 223] on main "Copy work link AMOROUS INTENTIONS Work Detail Member Work Identifier -- MLC Son…" at bounding box center [384, 226] width 769 height 698
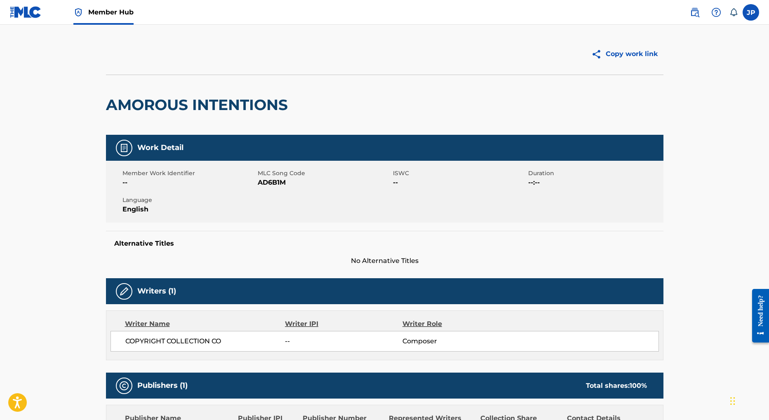
scroll to position [0, 0]
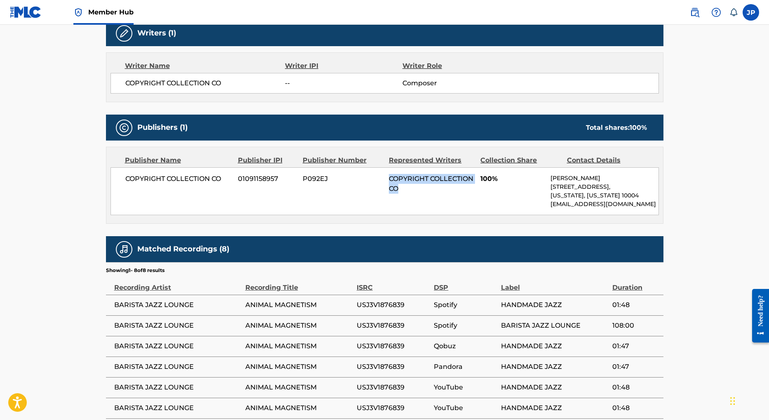
drag, startPoint x: 388, startPoint y: 179, endPoint x: 443, endPoint y: 186, distance: 55.3
click at [443, 186] on div "COPYRIGHT COLLECTION CO 01091158957 P092EJ COPYRIGHT COLLECTION CO 100% [PERSON…" at bounding box center [385, 192] width 549 height 48
drag, startPoint x: 126, startPoint y: 179, endPoint x: 328, endPoint y: 177, distance: 201.3
click at [328, 177] on div "COPYRIGHT COLLECTION CO 01091158957 P092EJ COPYRIGHT COLLECTION CO 100% [PERSON…" at bounding box center [385, 192] width 549 height 48
copy div "COPYRIGHT COLLECTION CO 01091158957 P092EJ"
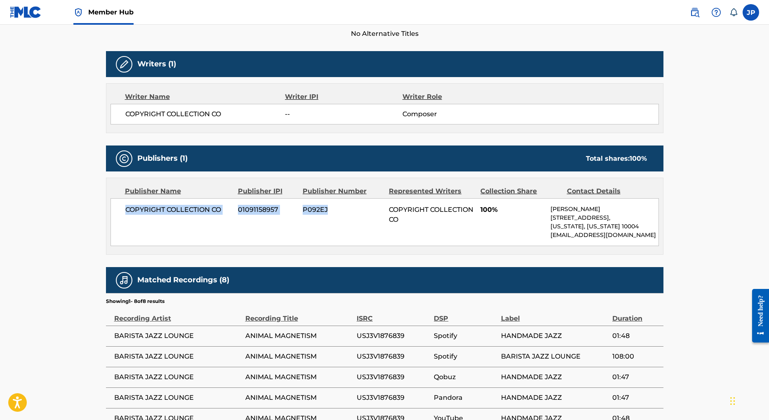
scroll to position [262, 0]
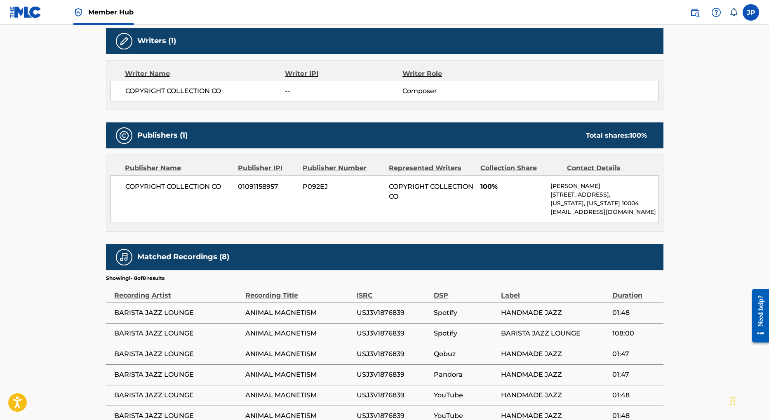
click at [248, 170] on div "Publisher IPI" at bounding box center [267, 168] width 59 height 10
drag, startPoint x: 261, startPoint y: 168, endPoint x: 282, endPoint y: 167, distance: 21.5
click at [282, 167] on div "Publisher Name Publisher IPI Publisher Number Represented Writers Collection Sh…" at bounding box center [385, 168] width 549 height 10
copy div "Publisher IPI"
drag, startPoint x: 304, startPoint y: 187, endPoint x: 335, endPoint y: 188, distance: 30.6
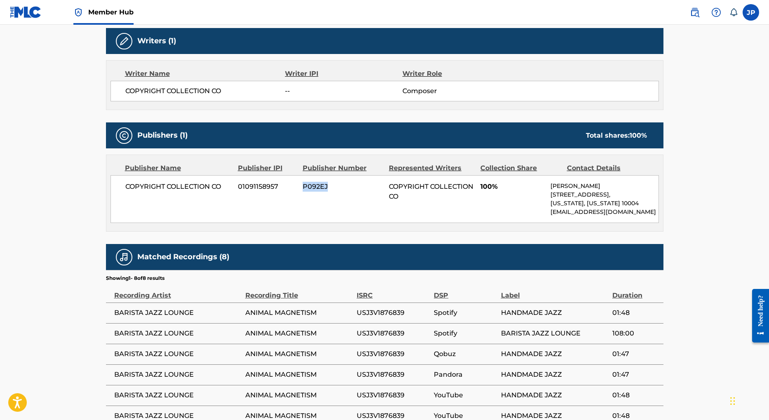
click at [335, 188] on span "P092EJ" at bounding box center [343, 187] width 80 height 10
copy span "P092EJ"
drag, startPoint x: 302, startPoint y: 168, endPoint x: 366, endPoint y: 164, distance: 64.4
click at [366, 164] on div "Publisher Name Publisher IPI Publisher Number Represented Writers Collection Sh…" at bounding box center [385, 168] width 549 height 10
copy div "Publisher Number"
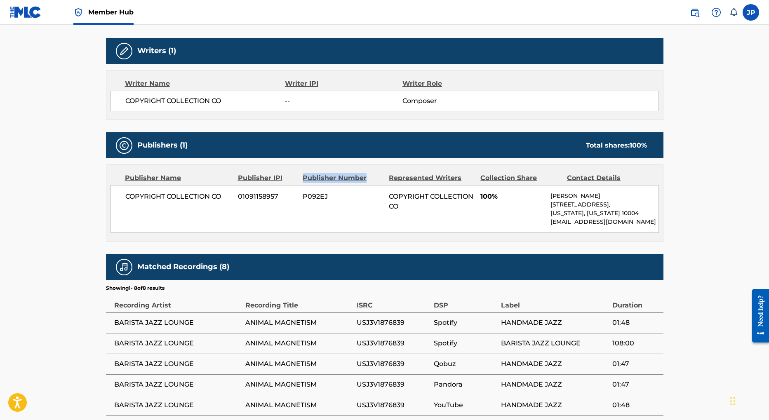
scroll to position [232, 0]
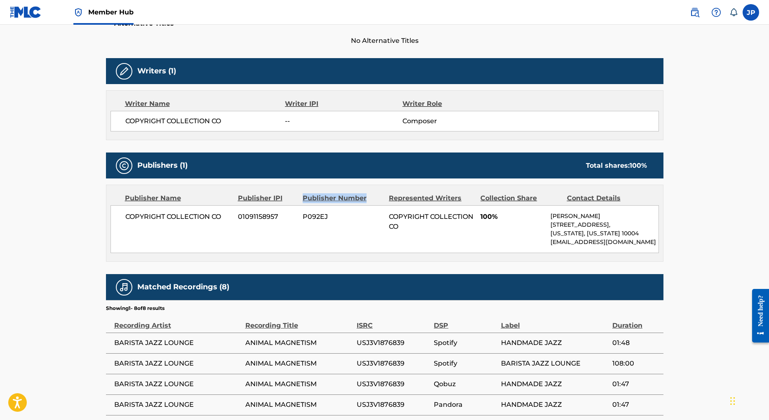
drag, startPoint x: 126, startPoint y: 216, endPoint x: 599, endPoint y: 250, distance: 474.1
click at [599, 250] on div "COPYRIGHT COLLECTION CO 01091158957 P092EJ COPYRIGHT COLLECTION CO 100% [PERSON…" at bounding box center [385, 229] width 549 height 48
copy div "COPYRIGHT COLLECTION CO 01091158957 P092EJ COPYRIGHT COLLECTION CO 100% [PERSON…"
drag, startPoint x: 239, startPoint y: 197, endPoint x: 283, endPoint y: 195, distance: 43.8
click at [282, 195] on div "Publisher IPI" at bounding box center [267, 198] width 59 height 10
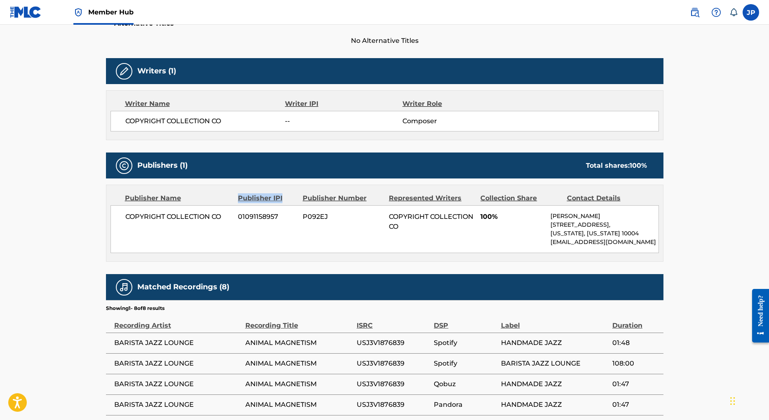
copy div "Publisher IPI"
drag, startPoint x: 302, startPoint y: 198, endPoint x: 366, endPoint y: 196, distance: 64.0
click at [367, 196] on div "Publisher Number" at bounding box center [343, 198] width 80 height 10
copy div "Publisher Number"
drag, startPoint x: 568, startPoint y: 198, endPoint x: 628, endPoint y: 195, distance: 60.3
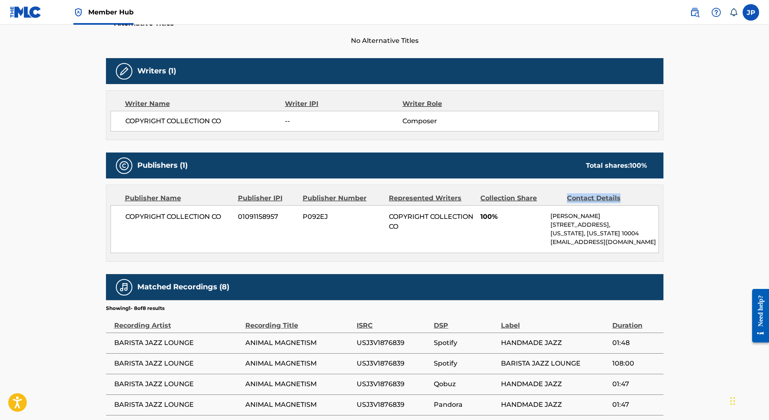
click at [628, 195] on div "Contact Details" at bounding box center [607, 198] width 80 height 10
copy div "Contact Details"
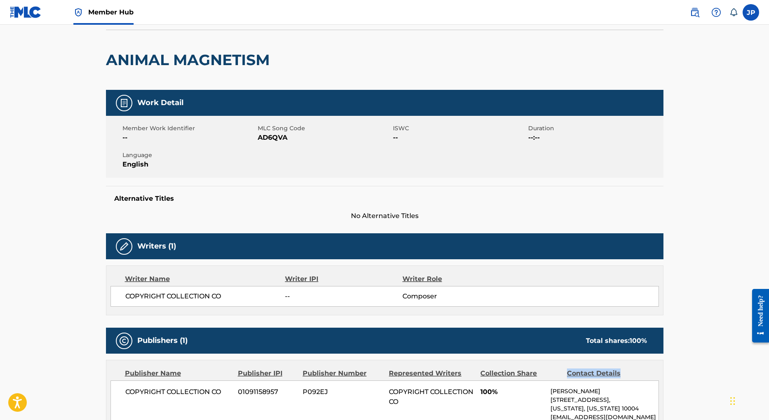
scroll to position [0, 0]
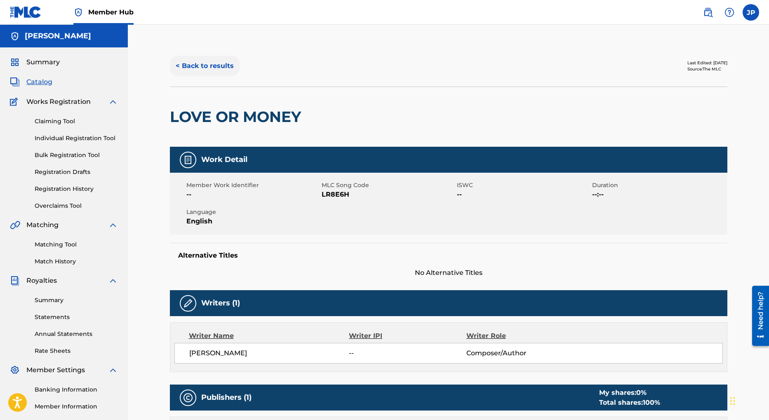
click at [205, 64] on button "< Back to results" at bounding box center [205, 66] width 70 height 21
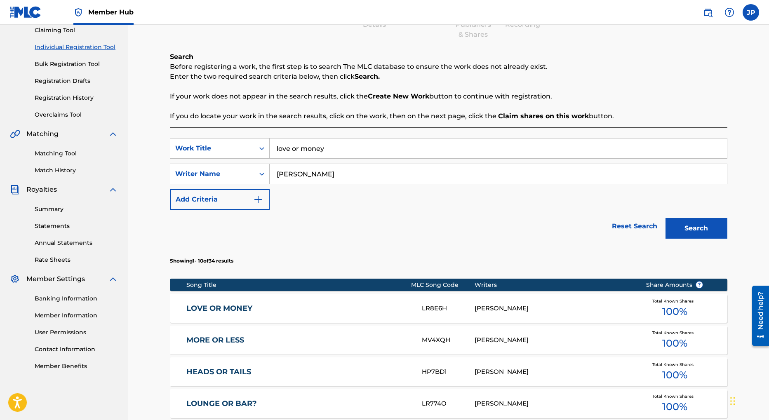
click at [290, 155] on input "love or money" at bounding box center [499, 149] width 458 height 20
type input "melancholy me"
click at [698, 229] on button "Search" at bounding box center [697, 228] width 62 height 21
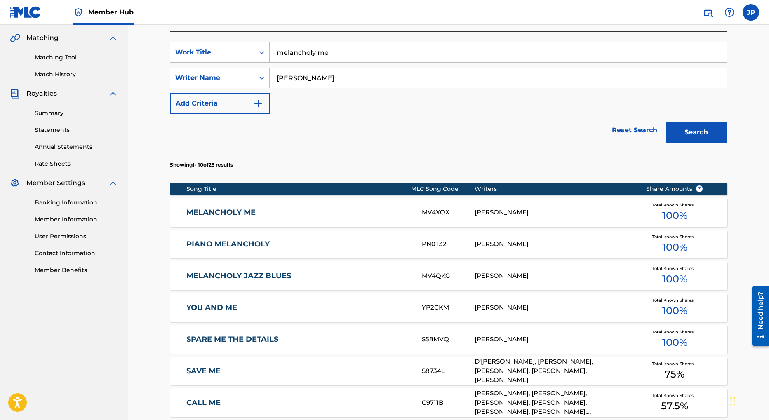
scroll to position [197, 0]
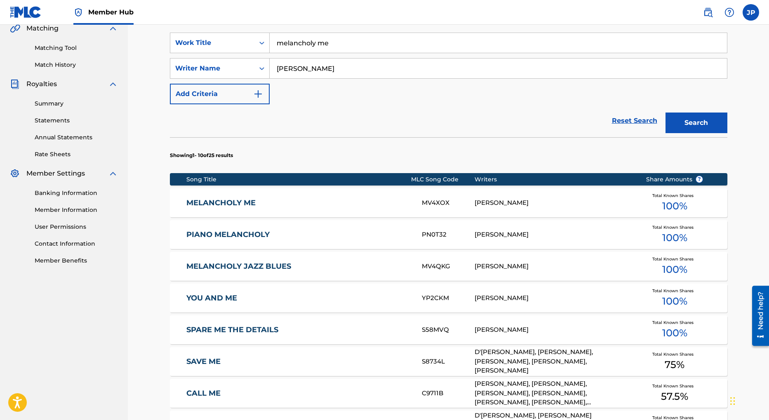
click at [499, 203] on div "[PERSON_NAME]" at bounding box center [554, 202] width 159 height 9
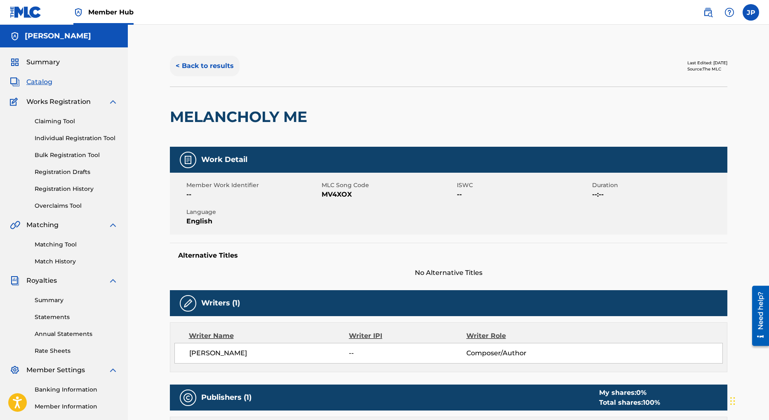
click at [200, 64] on button "< Back to results" at bounding box center [205, 66] width 70 height 21
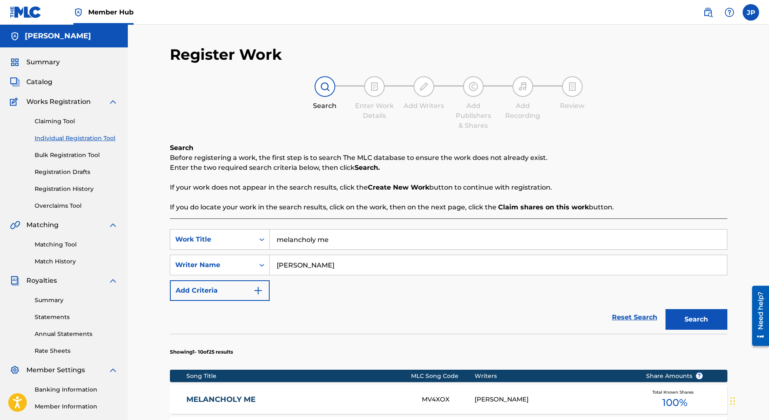
scroll to position [91, 0]
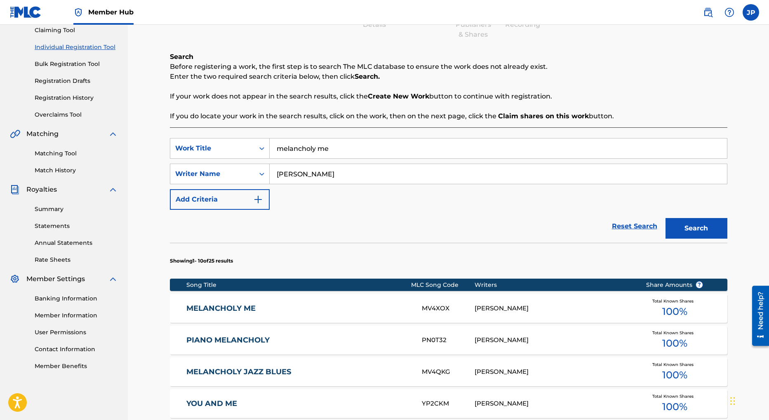
click at [322, 149] on input "melancholy me" at bounding box center [499, 149] width 458 height 20
click at [301, 148] on input "into th enight" at bounding box center [499, 149] width 458 height 20
click at [302, 147] on input "into thenight" at bounding box center [499, 149] width 458 height 20
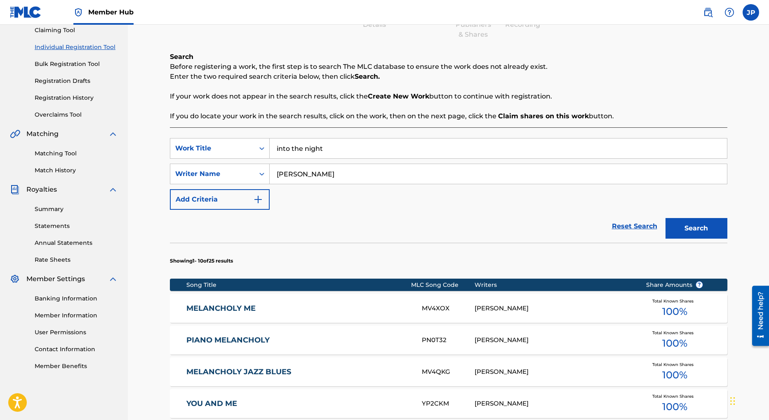
type input "into the night"
click at [296, 176] on input "Jason Penn" at bounding box center [499, 174] width 458 height 20
click at [296, 175] on input "Jason Penn" at bounding box center [499, 174] width 458 height 20
click at [296, 175] on input "Search Form" at bounding box center [499, 174] width 458 height 20
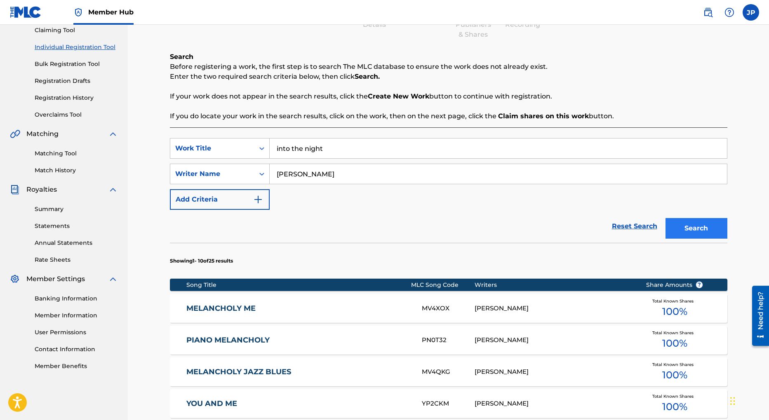
type input "jason penn"
click at [696, 231] on button "Search" at bounding box center [697, 228] width 62 height 21
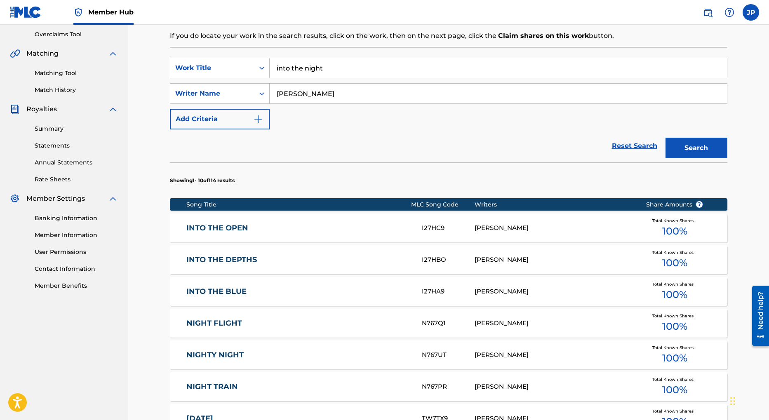
scroll to position [135, 0]
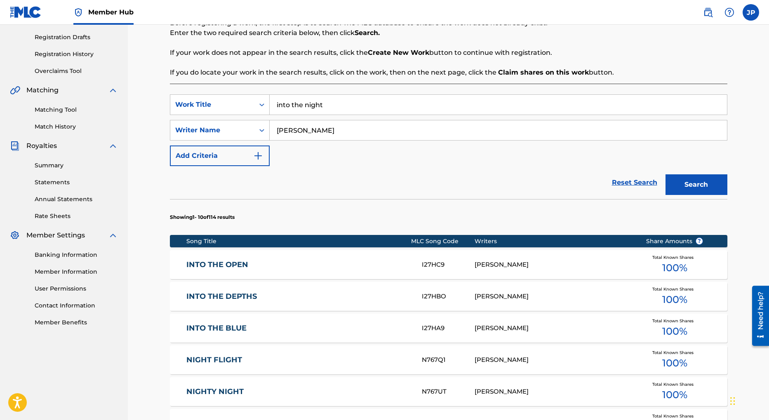
click at [291, 130] on input "jason penn" at bounding box center [499, 130] width 458 height 20
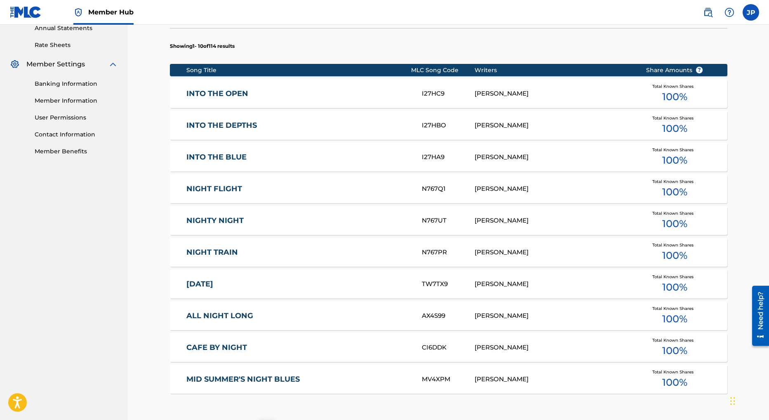
scroll to position [359, 0]
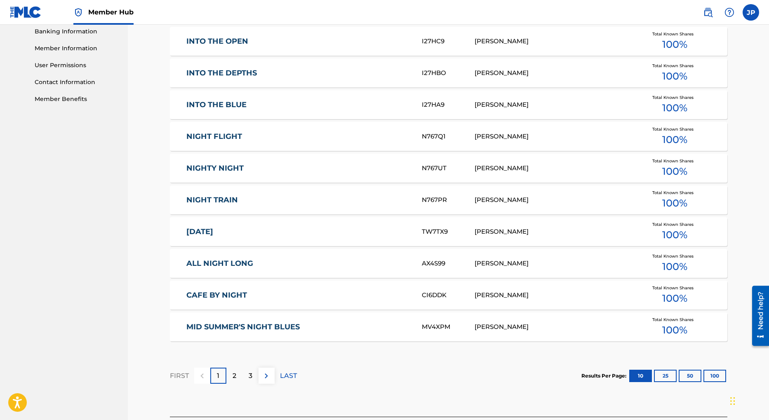
click at [219, 200] on link "NIGHT TRAIN" at bounding box center [298, 200] width 224 height 9
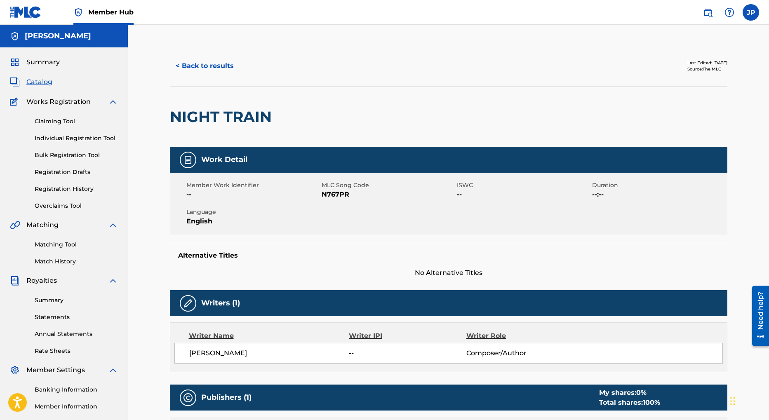
scroll to position [91, 0]
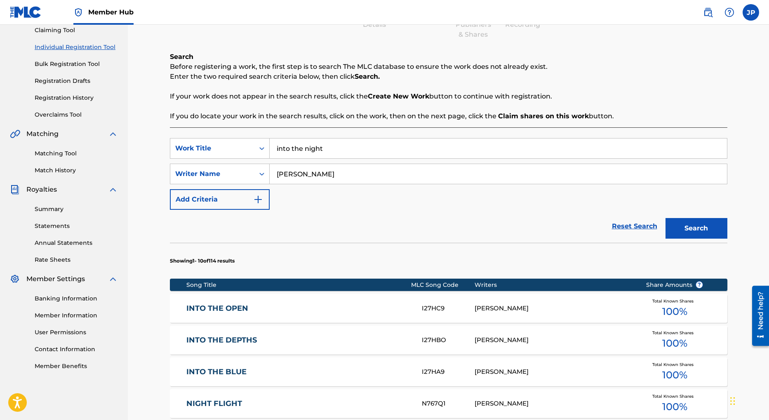
click at [343, 151] on input "into the night" at bounding box center [499, 149] width 458 height 20
click at [365, 151] on input "into the night" at bounding box center [499, 149] width 458 height 20
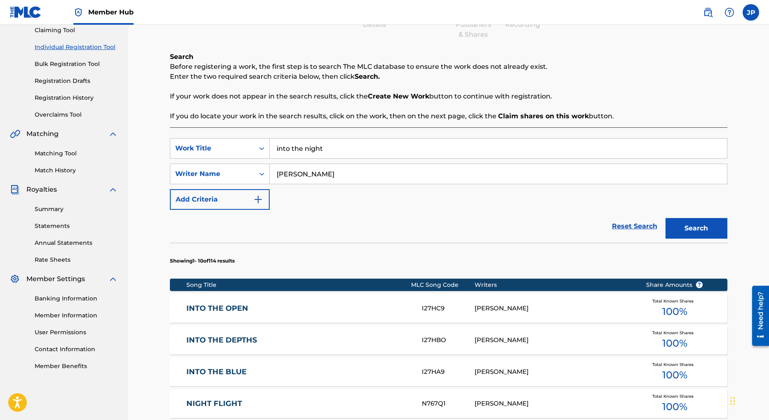
click at [365, 151] on input "into the night" at bounding box center [499, 149] width 458 height 20
click at [687, 230] on button "Search" at bounding box center [697, 228] width 62 height 21
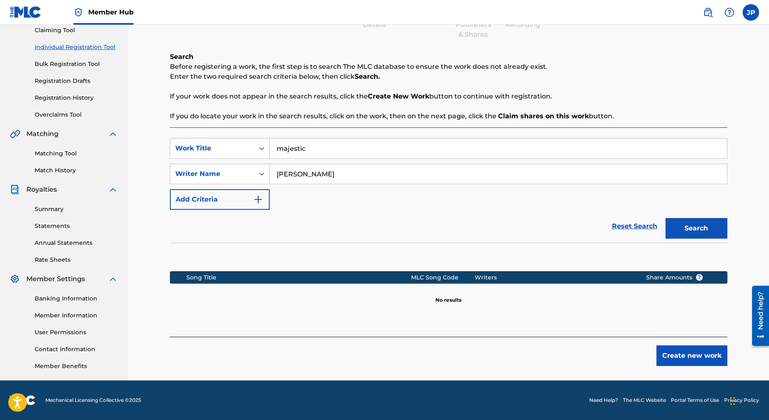
click at [285, 150] on input "majestic" at bounding box center [499, 149] width 458 height 20
type input "magic touch"
click at [695, 232] on button "Search" at bounding box center [697, 228] width 62 height 21
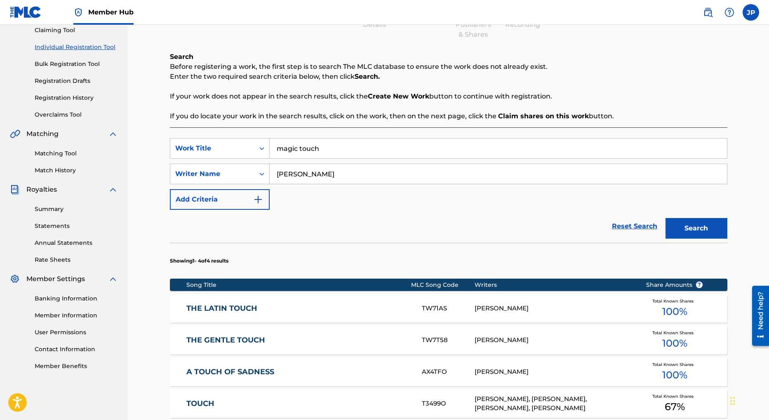
scroll to position [176, 0]
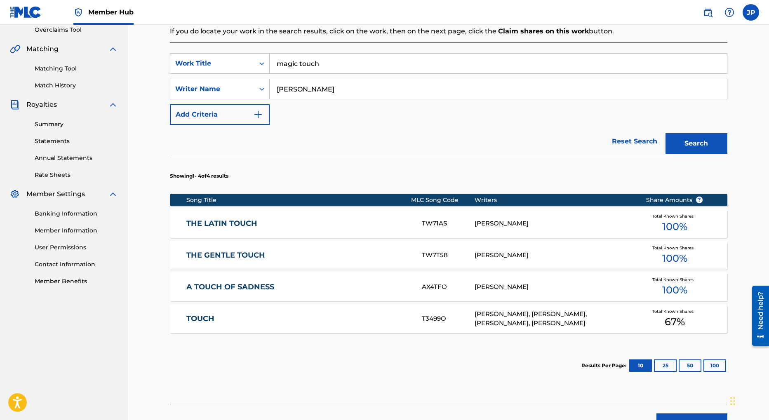
click at [247, 228] on link "THE LATIN TOUCH" at bounding box center [298, 223] width 224 height 9
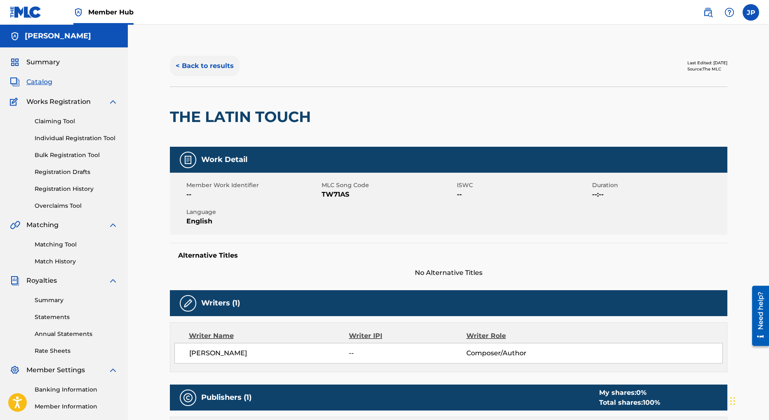
click at [200, 62] on button "< Back to results" at bounding box center [205, 66] width 70 height 21
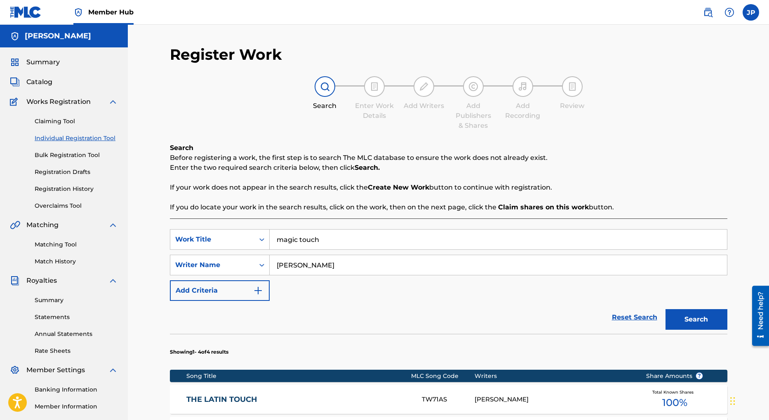
scroll to position [91, 0]
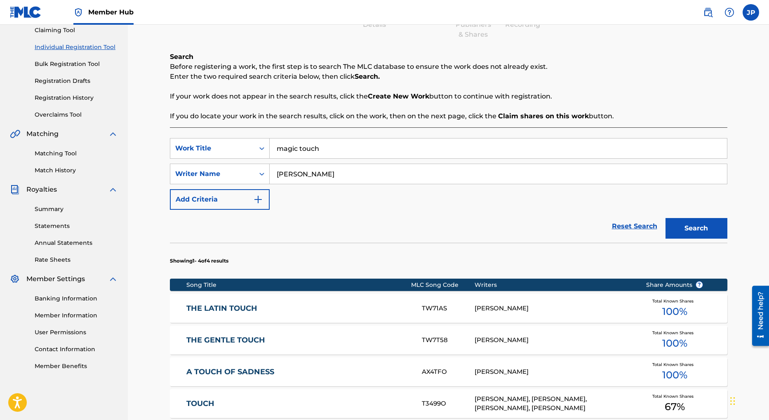
click at [299, 155] on input "magic touch" at bounding box center [499, 149] width 458 height 20
type input "coast to coast"
click at [697, 231] on button "Search" at bounding box center [697, 228] width 62 height 21
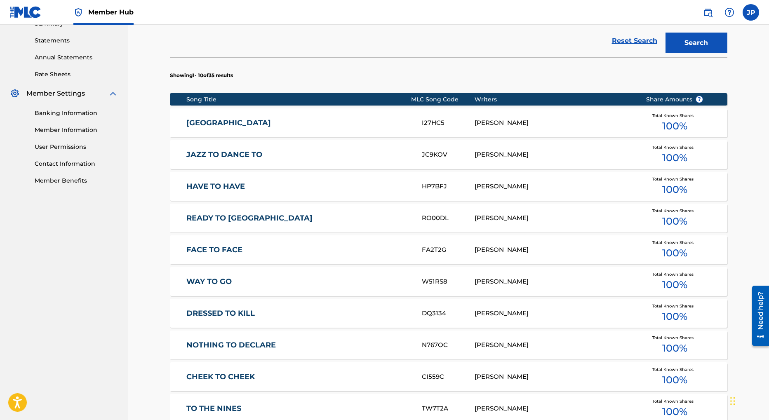
scroll to position [304, 0]
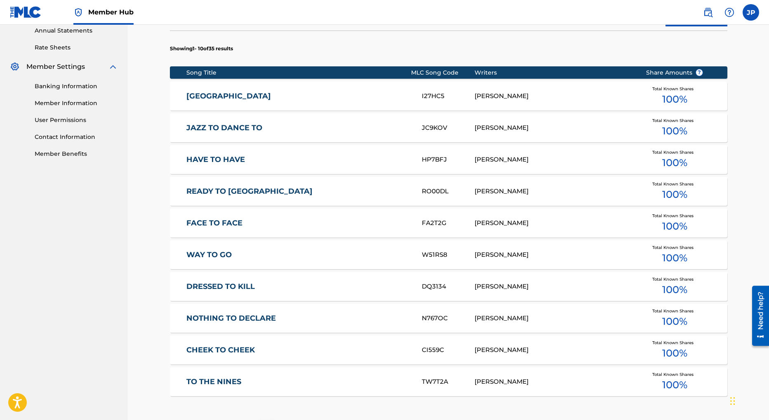
click at [495, 191] on div "JASON PENN" at bounding box center [554, 191] width 159 height 9
